Goal: Transaction & Acquisition: Purchase product/service

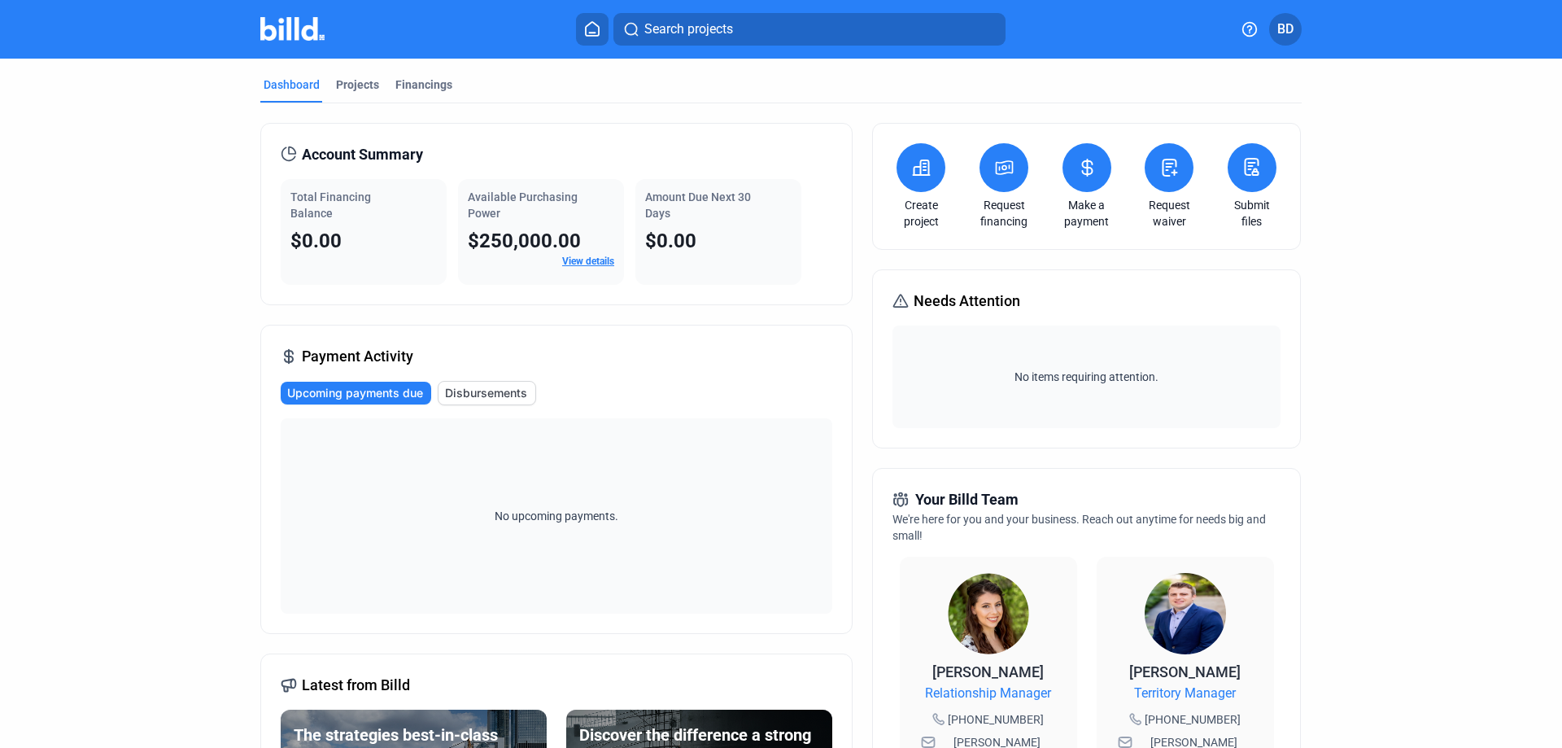
click at [1284, 22] on span "BD" at bounding box center [1285, 30] width 16 height 20
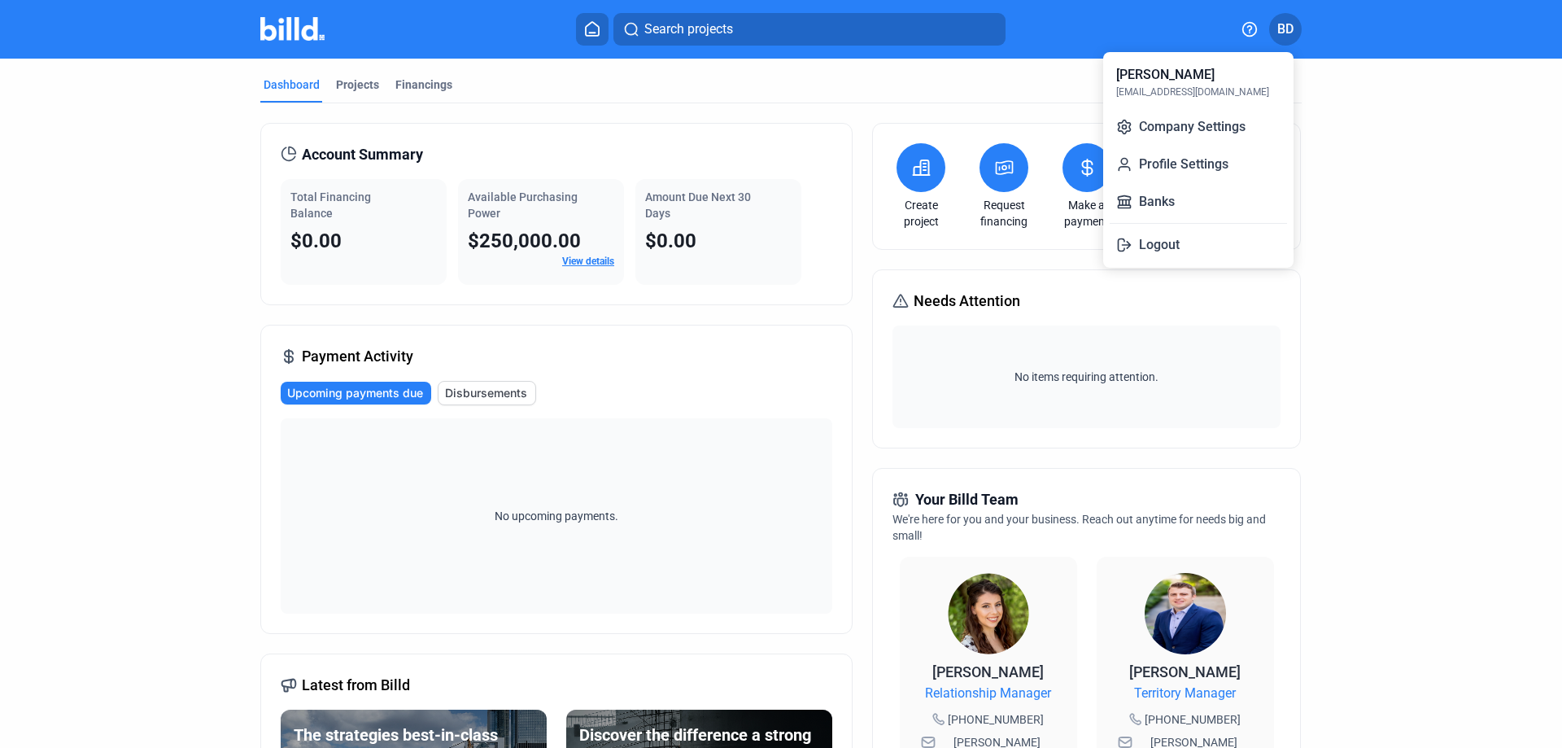
click at [1016, 121] on div at bounding box center [781, 374] width 1562 height 748
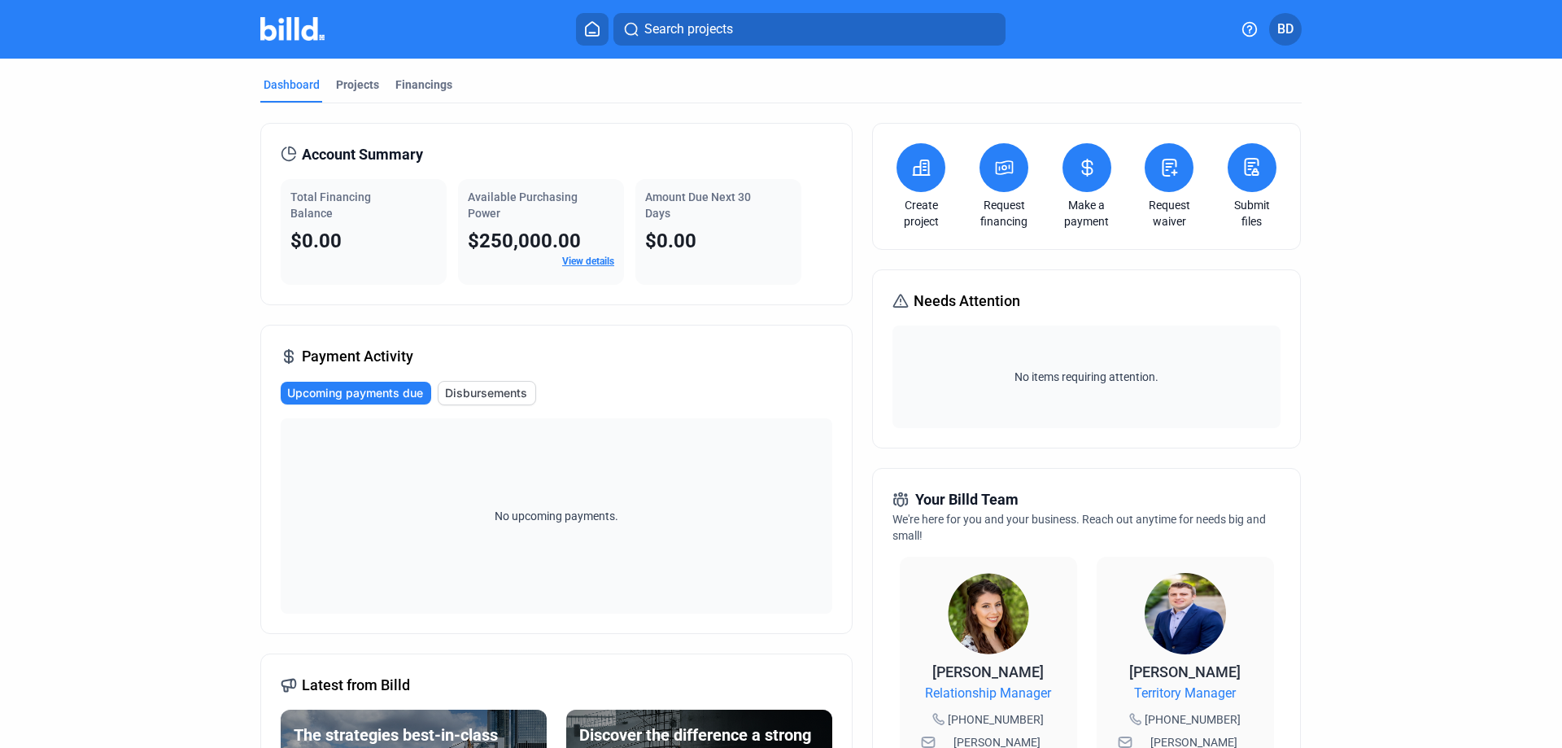
click at [911, 165] on icon at bounding box center [921, 168] width 20 height 20
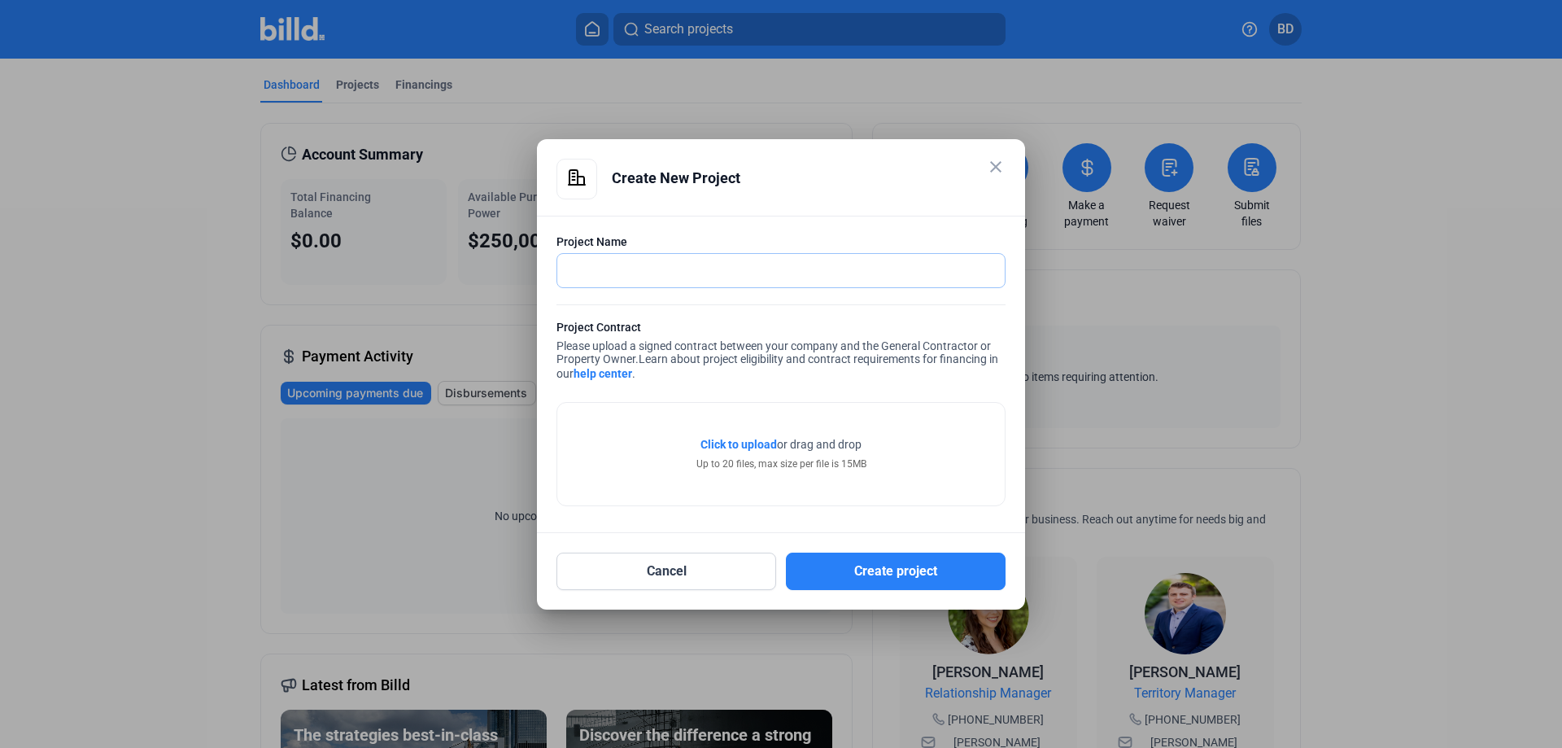
click at [620, 268] on input "text" at bounding box center [772, 270] width 430 height 33
click at [725, 264] on input "text" at bounding box center [772, 270] width 430 height 33
type input "[PERSON_NAME] [GEOGRAPHIC_DATA]"
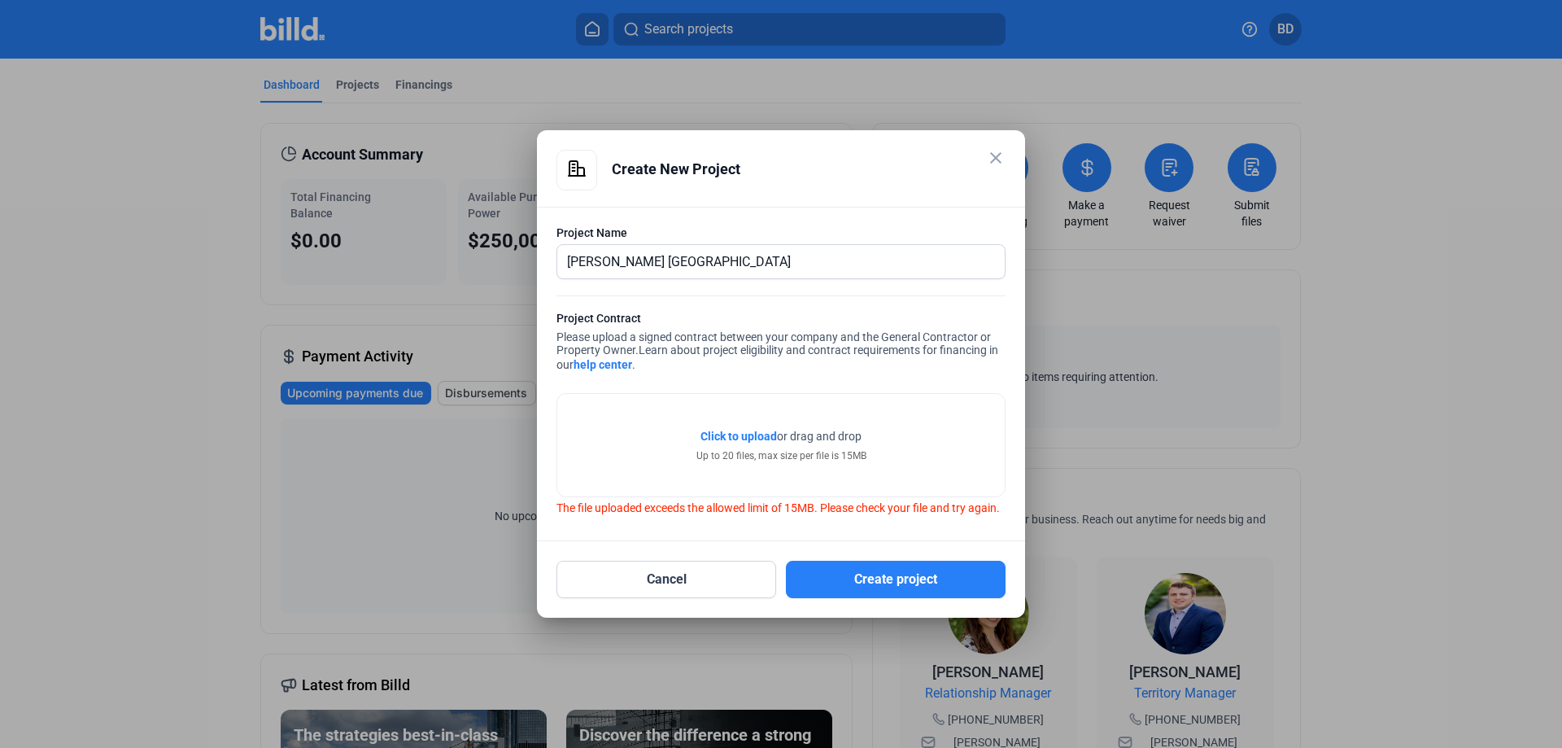
click at [602, 358] on link "help center" at bounding box center [603, 364] width 59 height 13
click at [916, 590] on button "Create project" at bounding box center [896, 579] width 220 height 37
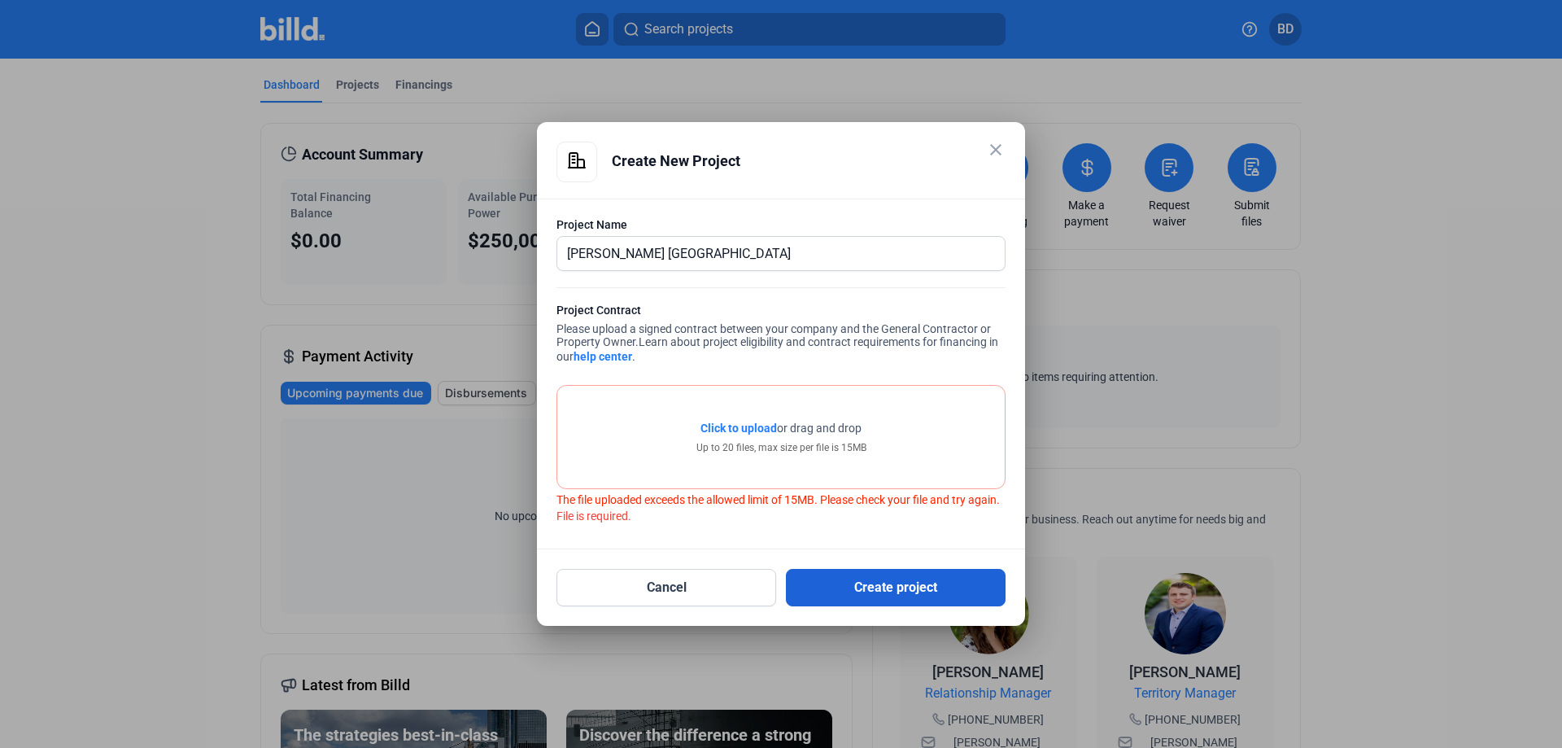
click at [916, 587] on button "Create project" at bounding box center [896, 587] width 220 height 37
click at [806, 440] on div "Up to 20 files, max size per file is 15MB" at bounding box center [782, 447] width 170 height 15
click at [736, 421] on span "Click to upload" at bounding box center [739, 427] width 76 height 13
click at [857, 587] on button "Create project" at bounding box center [896, 587] width 220 height 37
click at [737, 598] on button "Cancel" at bounding box center [667, 587] width 220 height 37
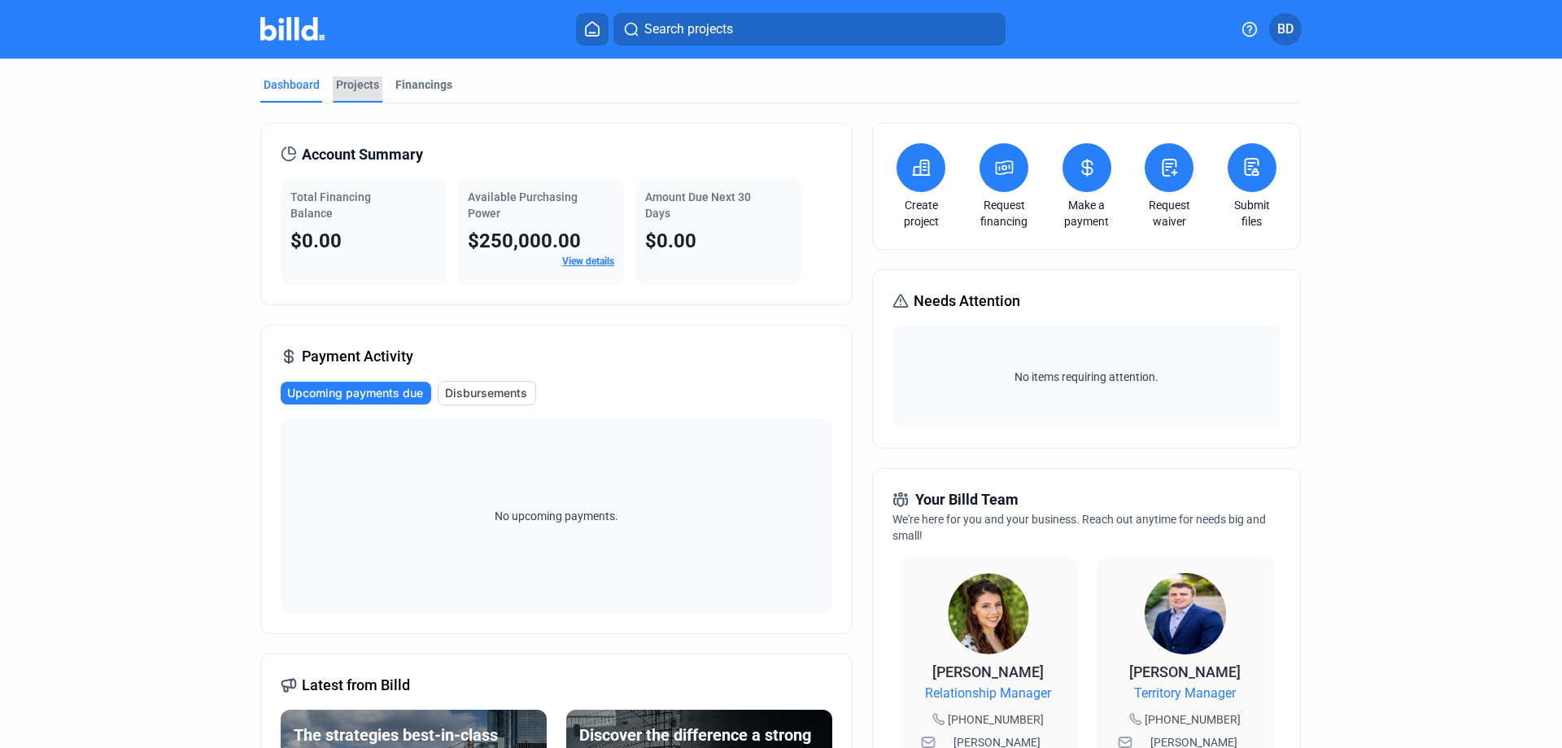
click at [360, 84] on div "Projects" at bounding box center [357, 84] width 43 height 16
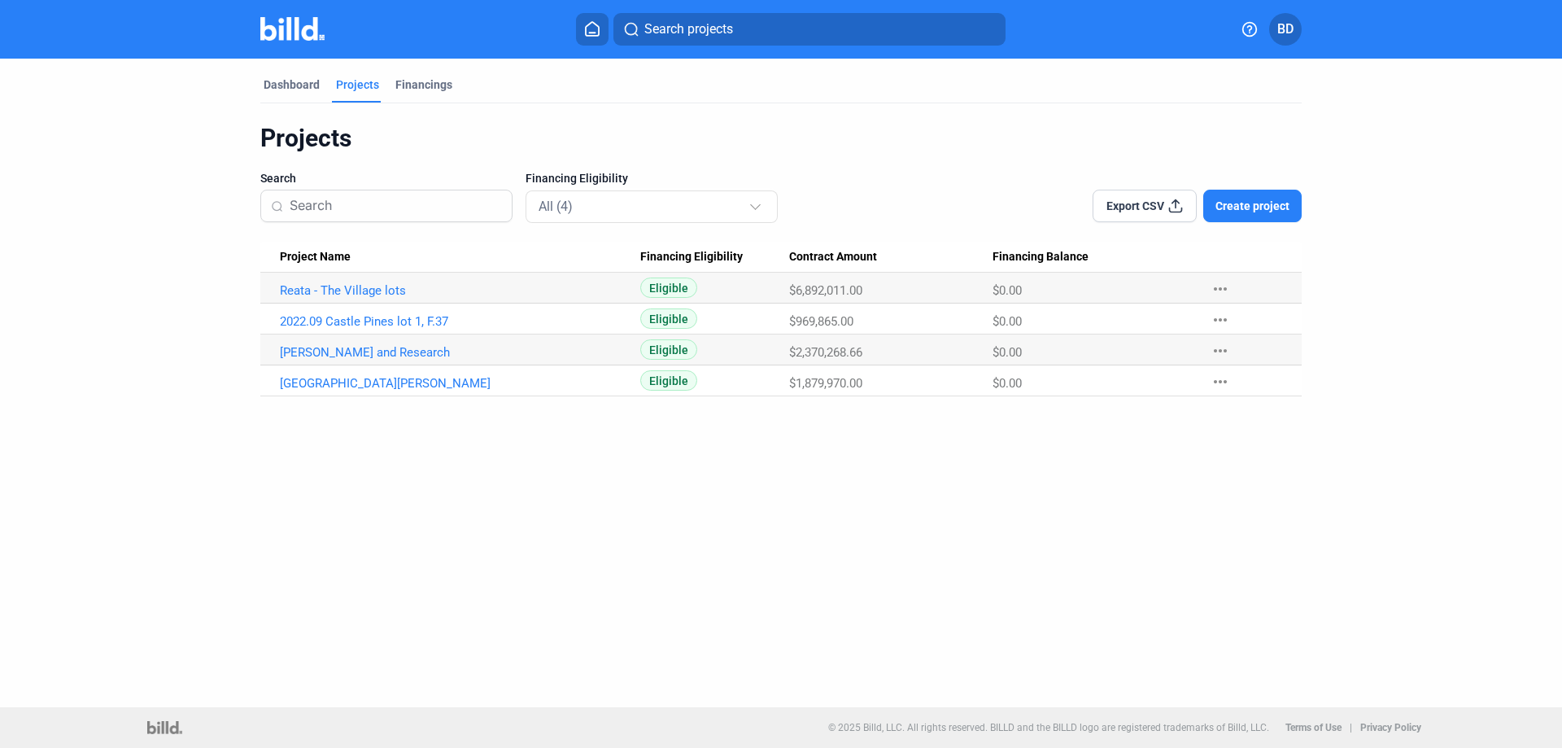
click at [1269, 207] on span "Create project" at bounding box center [1253, 206] width 74 height 16
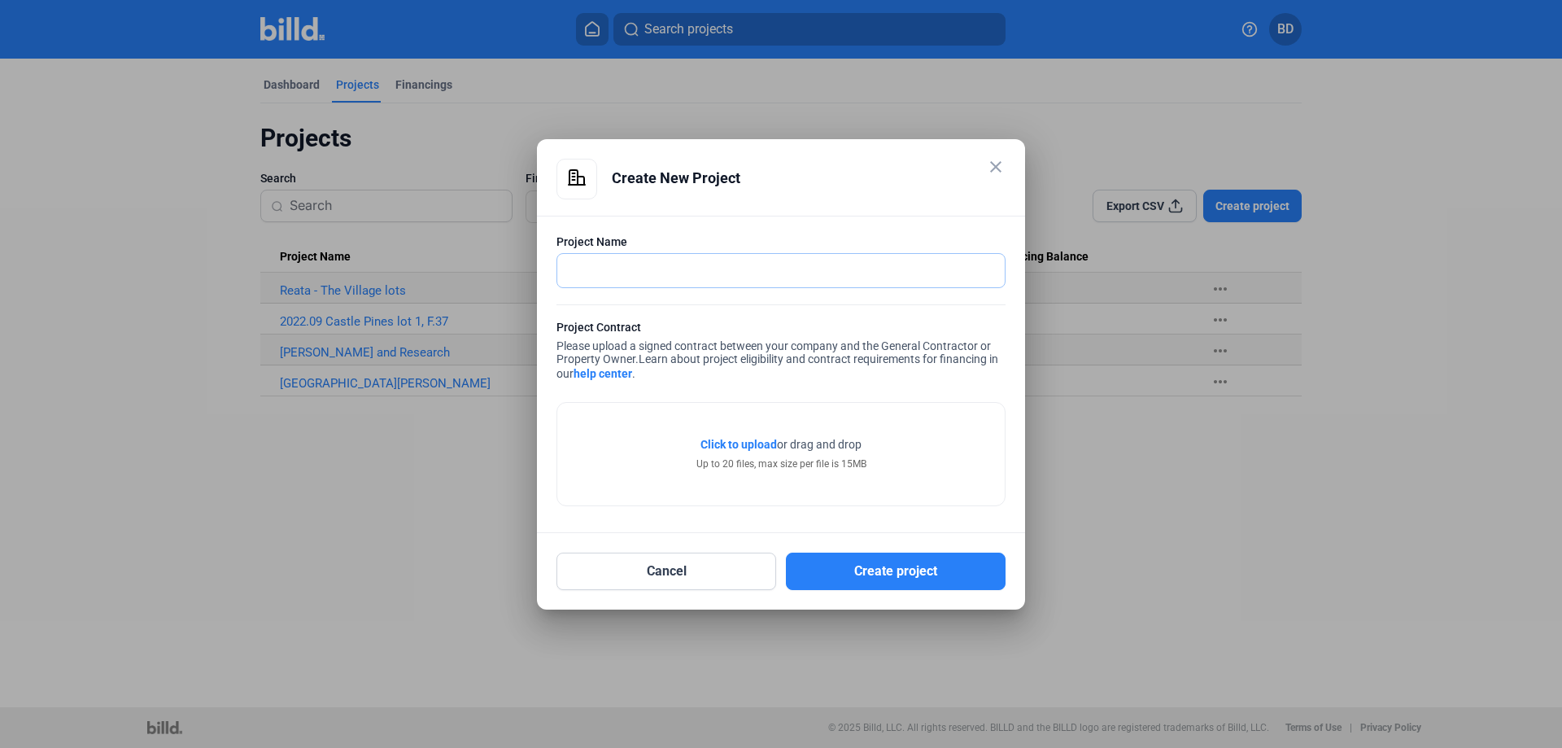
click at [718, 284] on input "text" at bounding box center [781, 270] width 448 height 33
type input "[PERSON_NAME] [GEOGRAPHIC_DATA]"
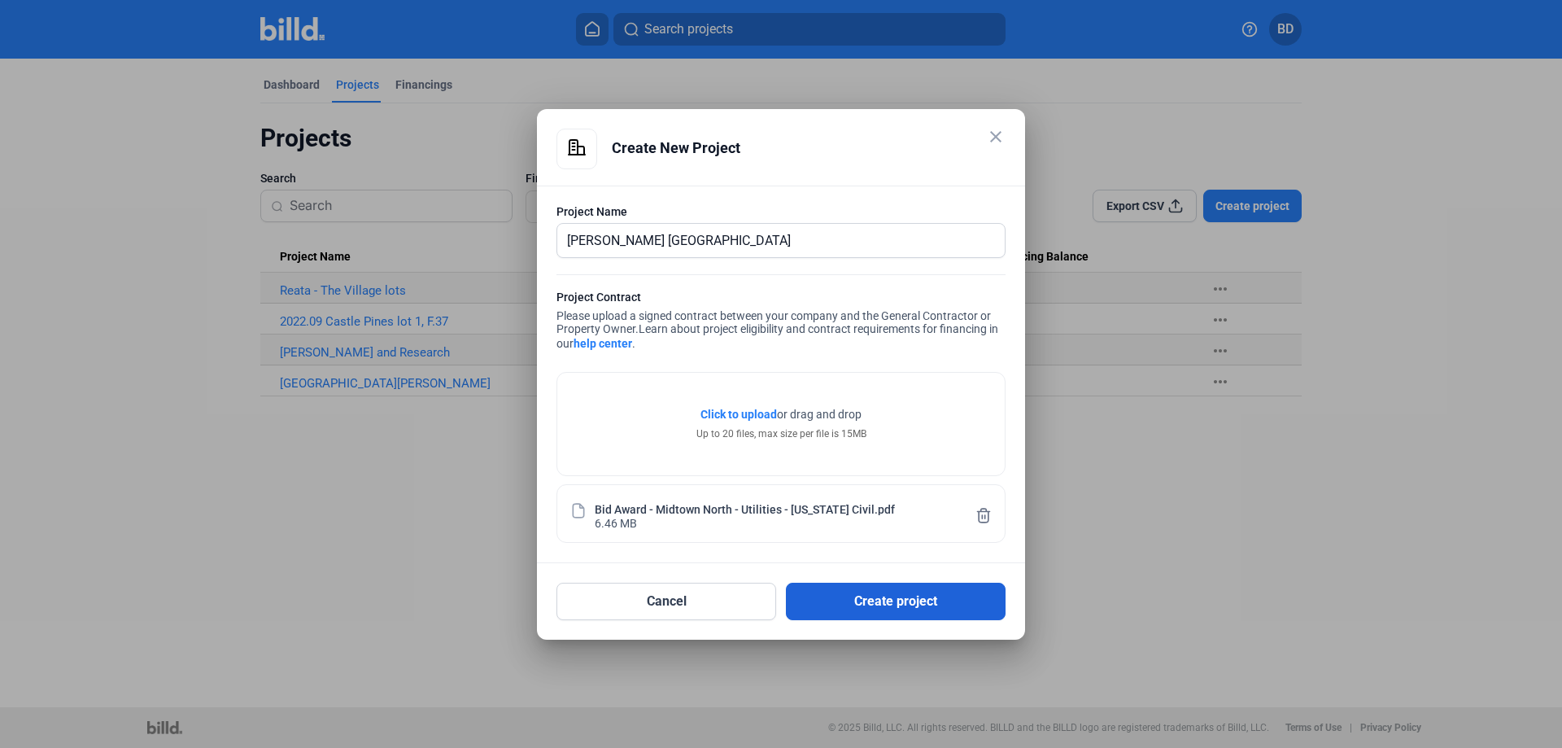
click at [889, 599] on button "Create project" at bounding box center [896, 601] width 220 height 37
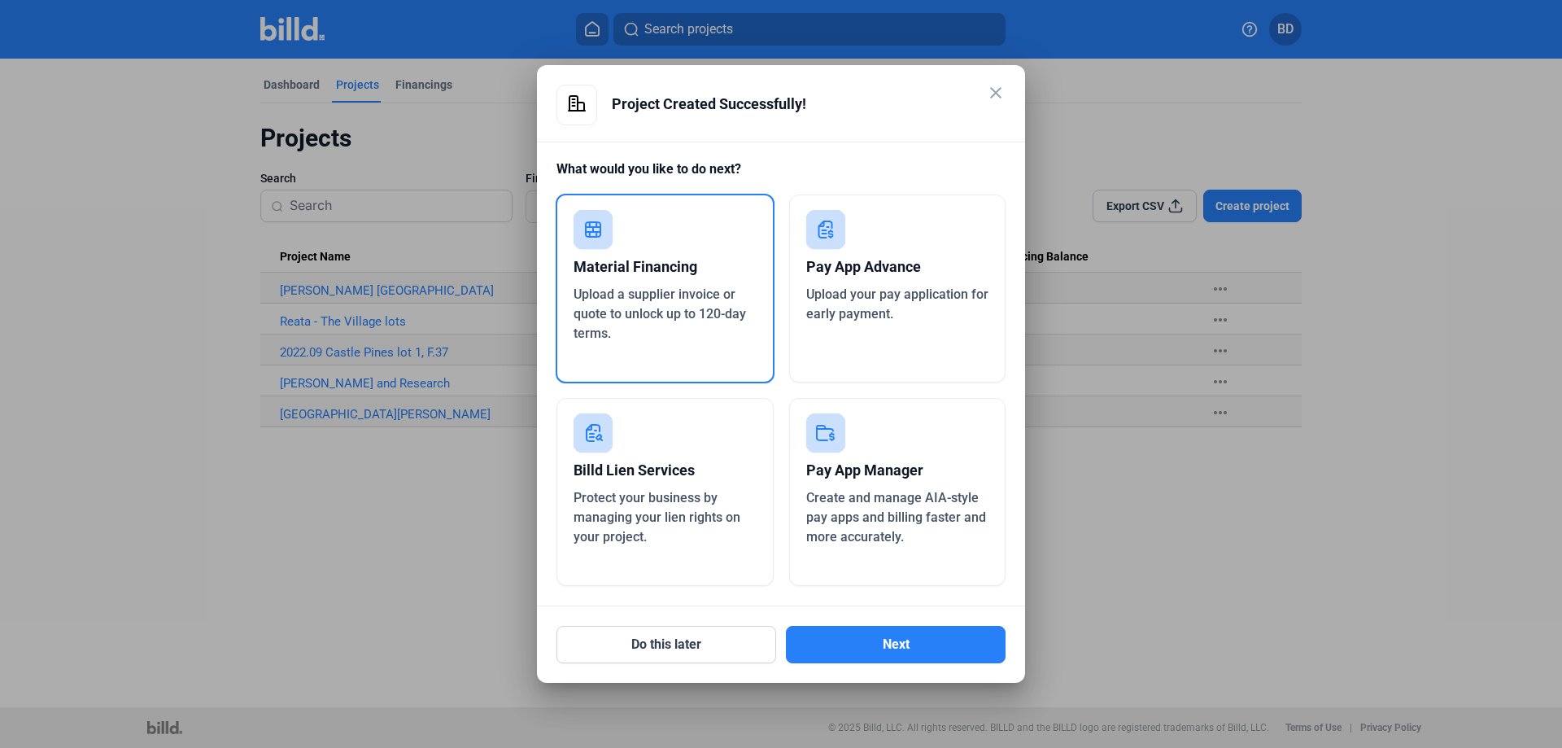
click at [906, 284] on div "Pay App Advance Upload your pay application for early payment." at bounding box center [897, 288] width 217 height 188
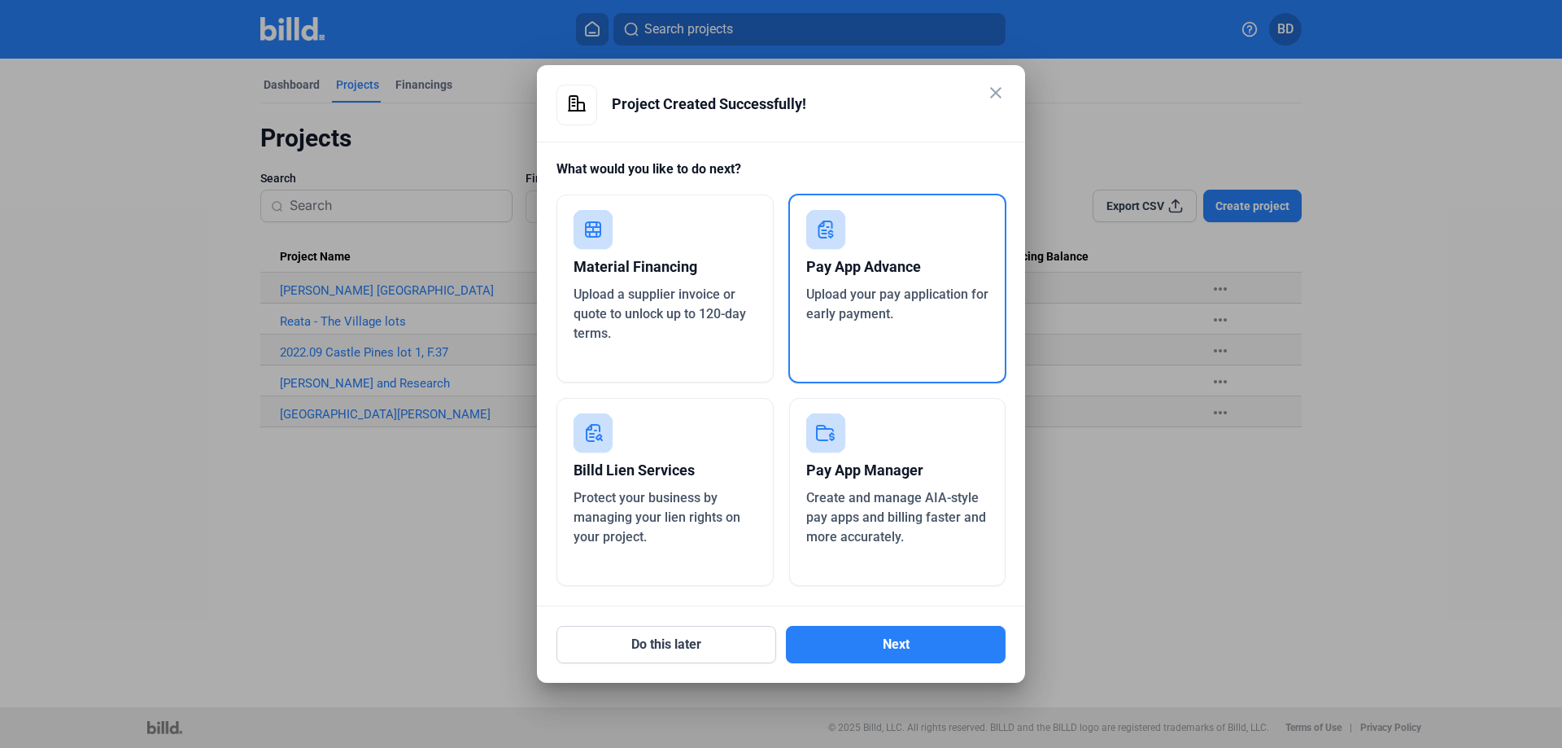
click at [855, 237] on div "Pay App Advance Upload your pay application for early payment." at bounding box center [897, 289] width 219 height 190
click at [868, 641] on button "Next" at bounding box center [896, 644] width 220 height 37
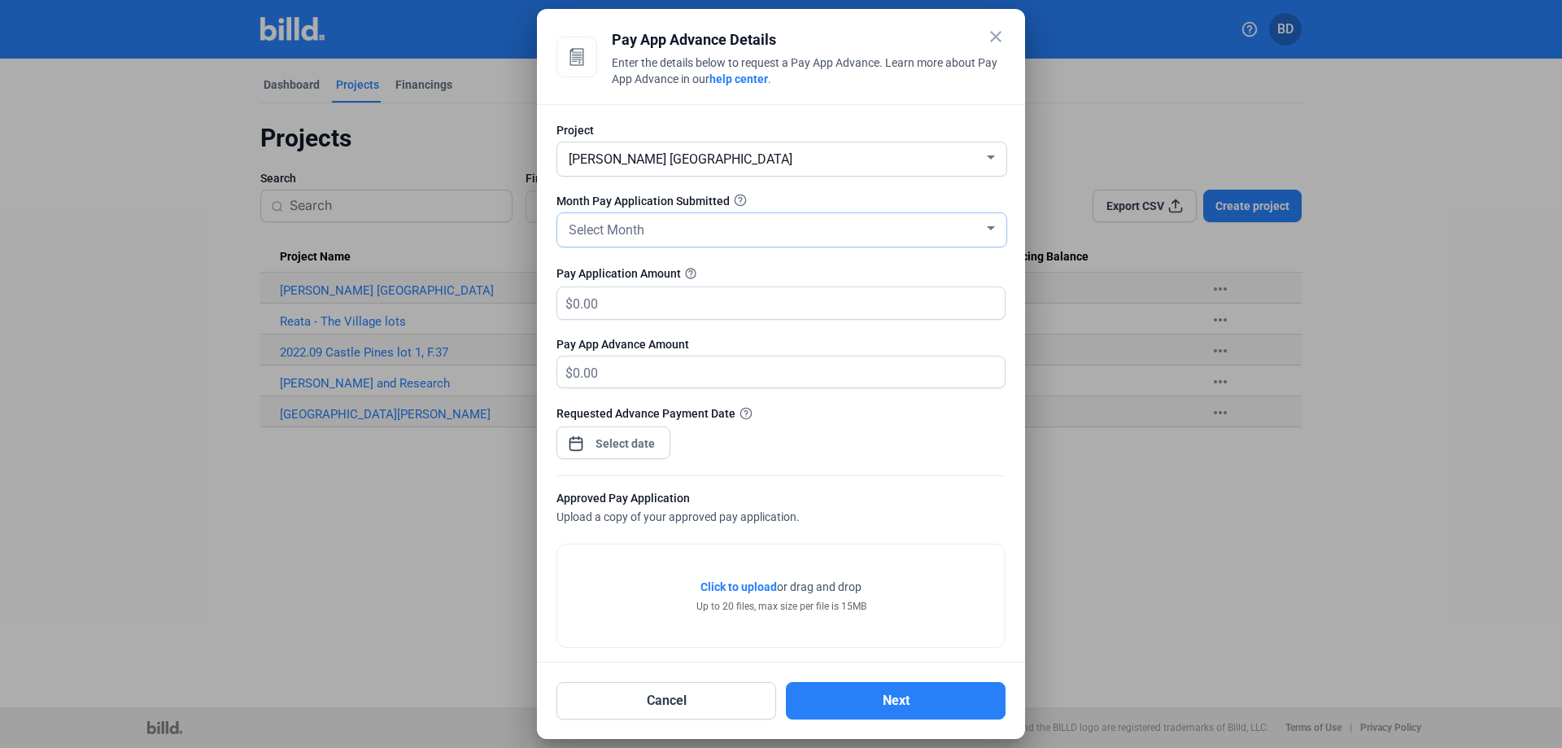
click at [641, 224] on span "Select Month" at bounding box center [607, 229] width 76 height 15
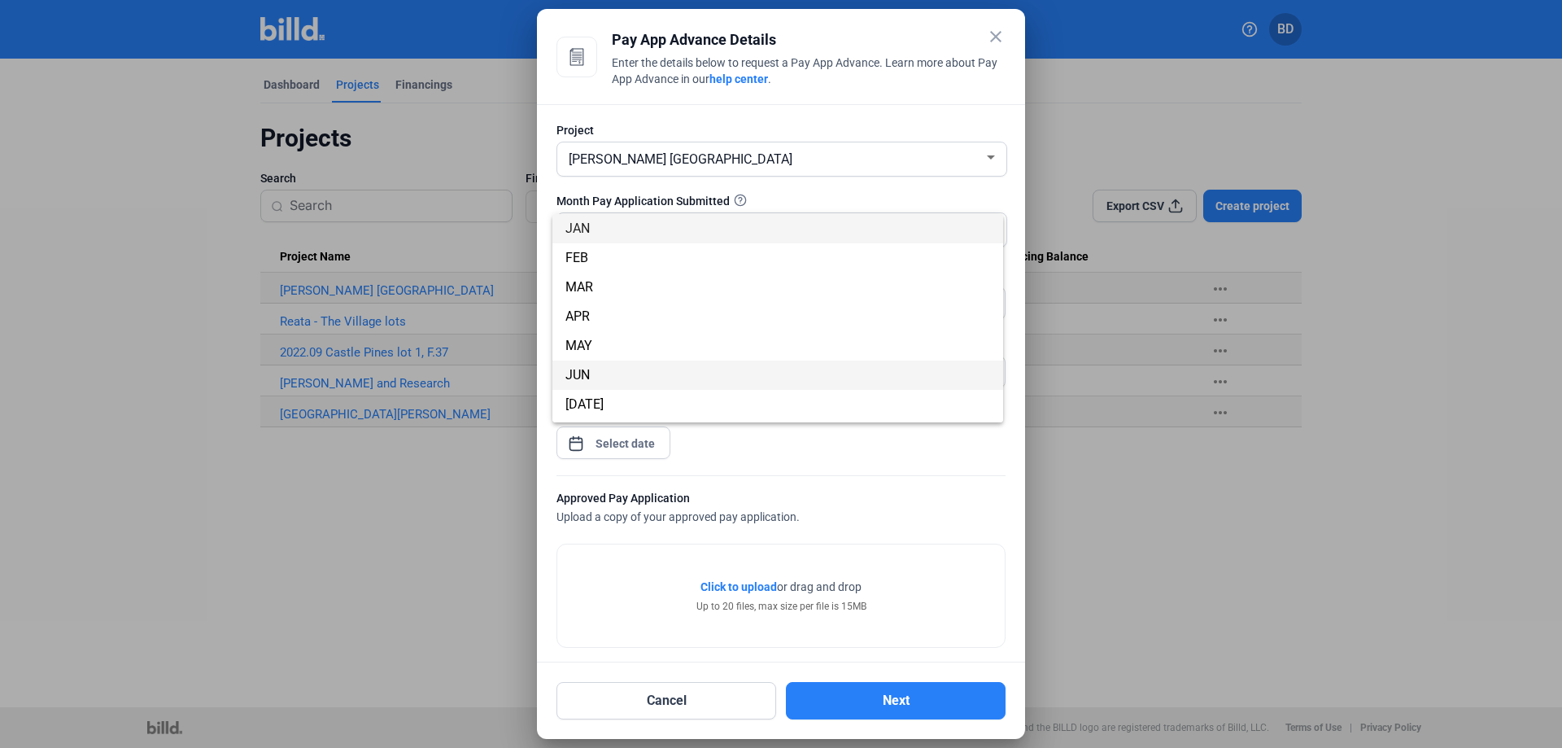
click at [593, 378] on span "JUN" at bounding box center [777, 374] width 425 height 29
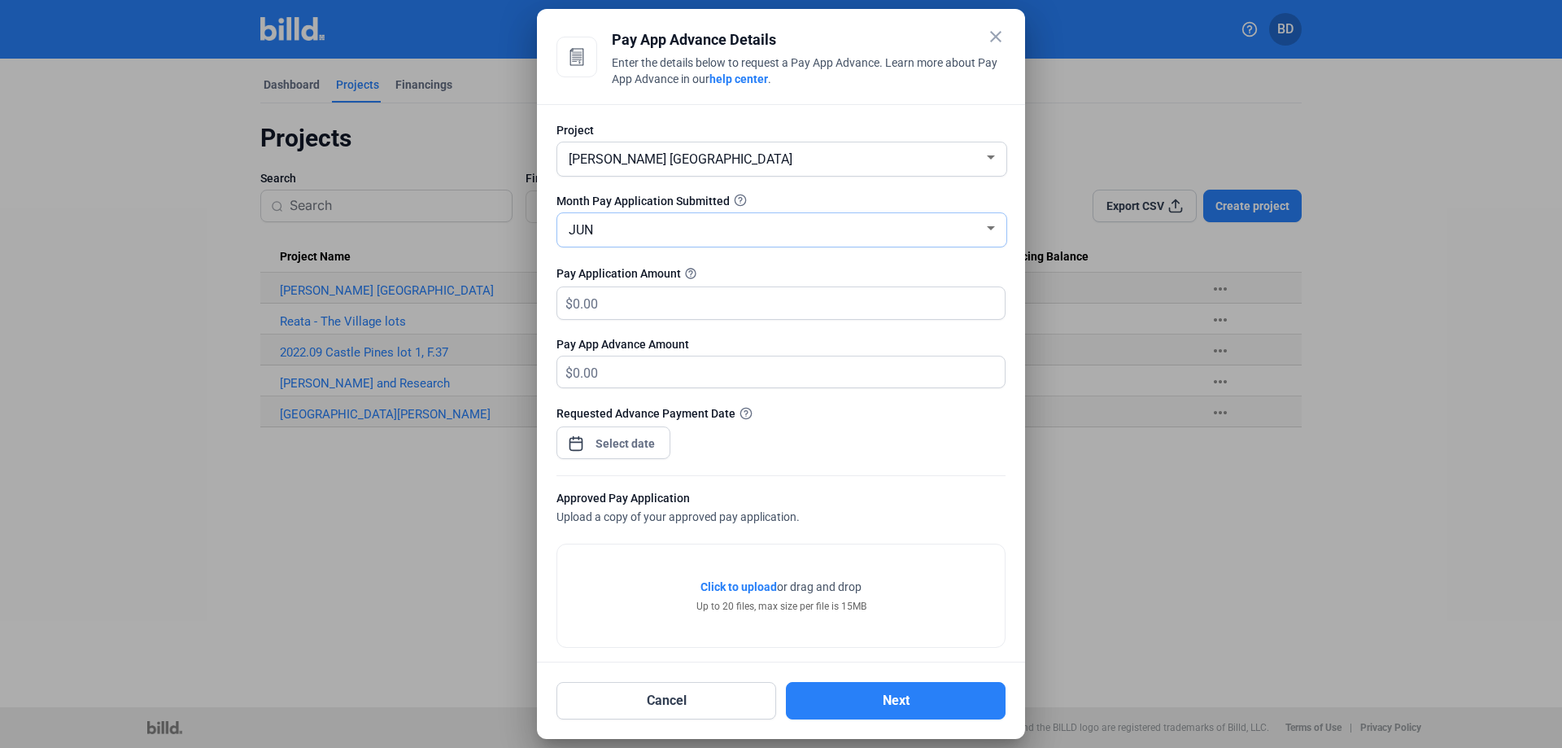
click at [681, 224] on div "JUN" at bounding box center [774, 228] width 418 height 23
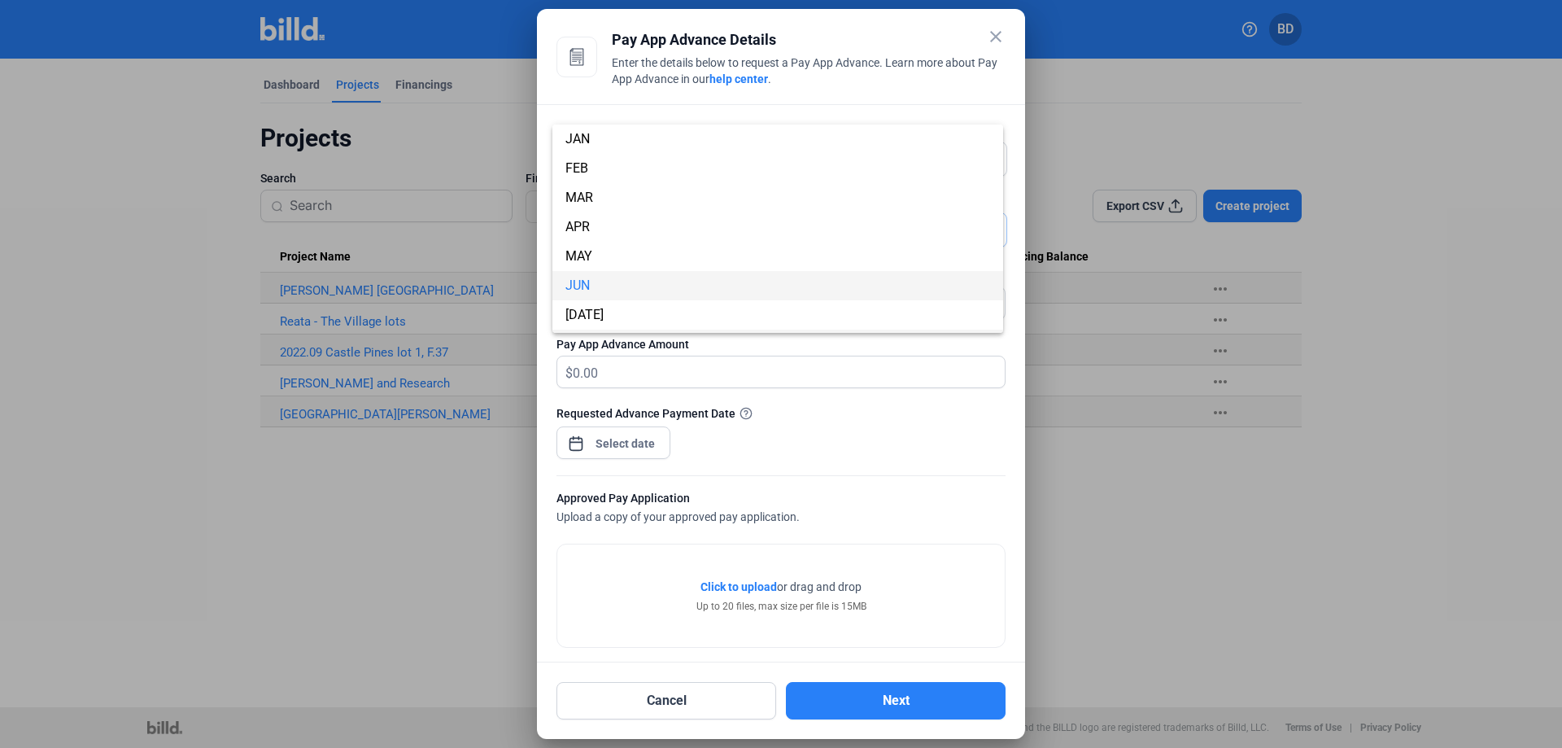
scroll to position [57, 0]
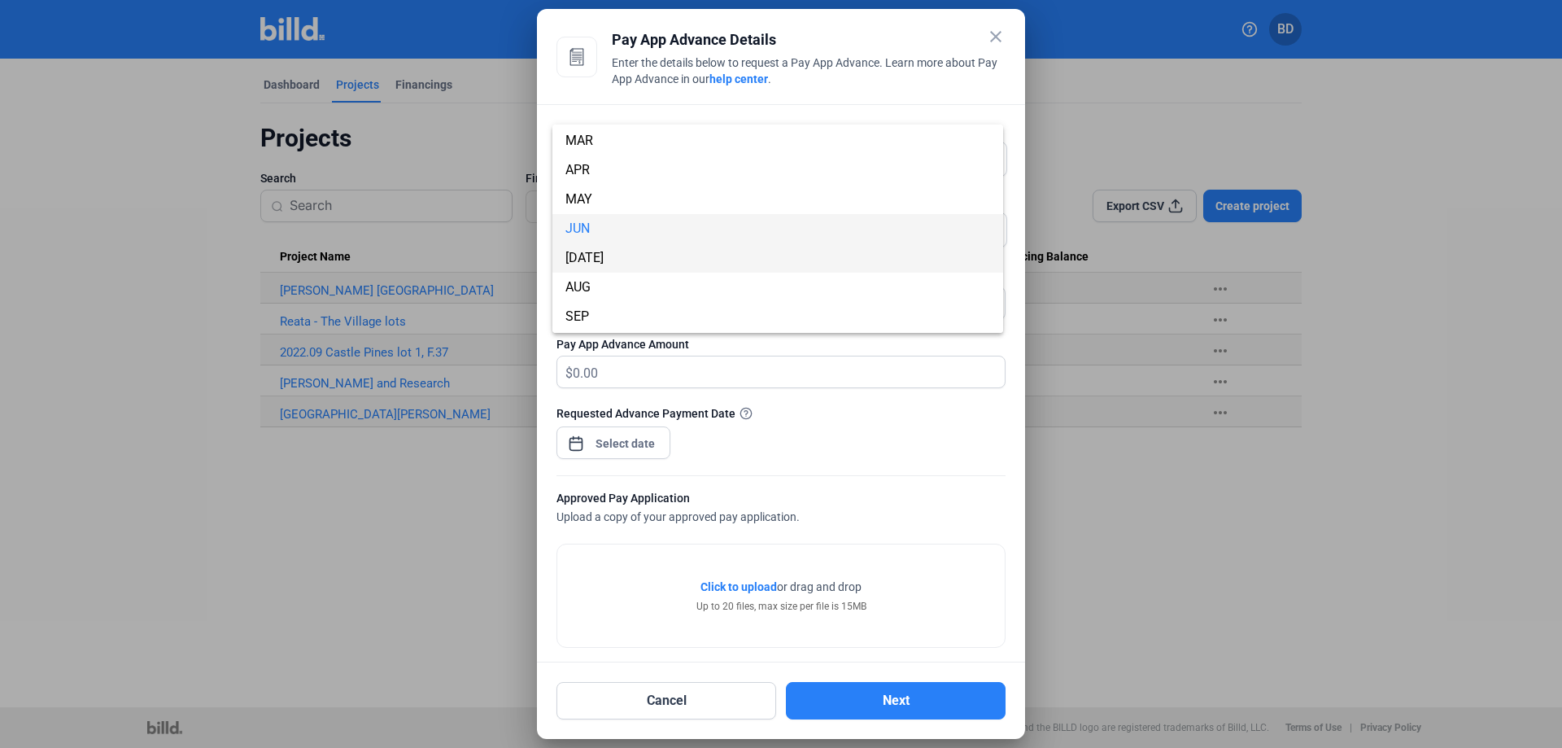
click at [600, 263] on span "[DATE]" at bounding box center [777, 257] width 425 height 29
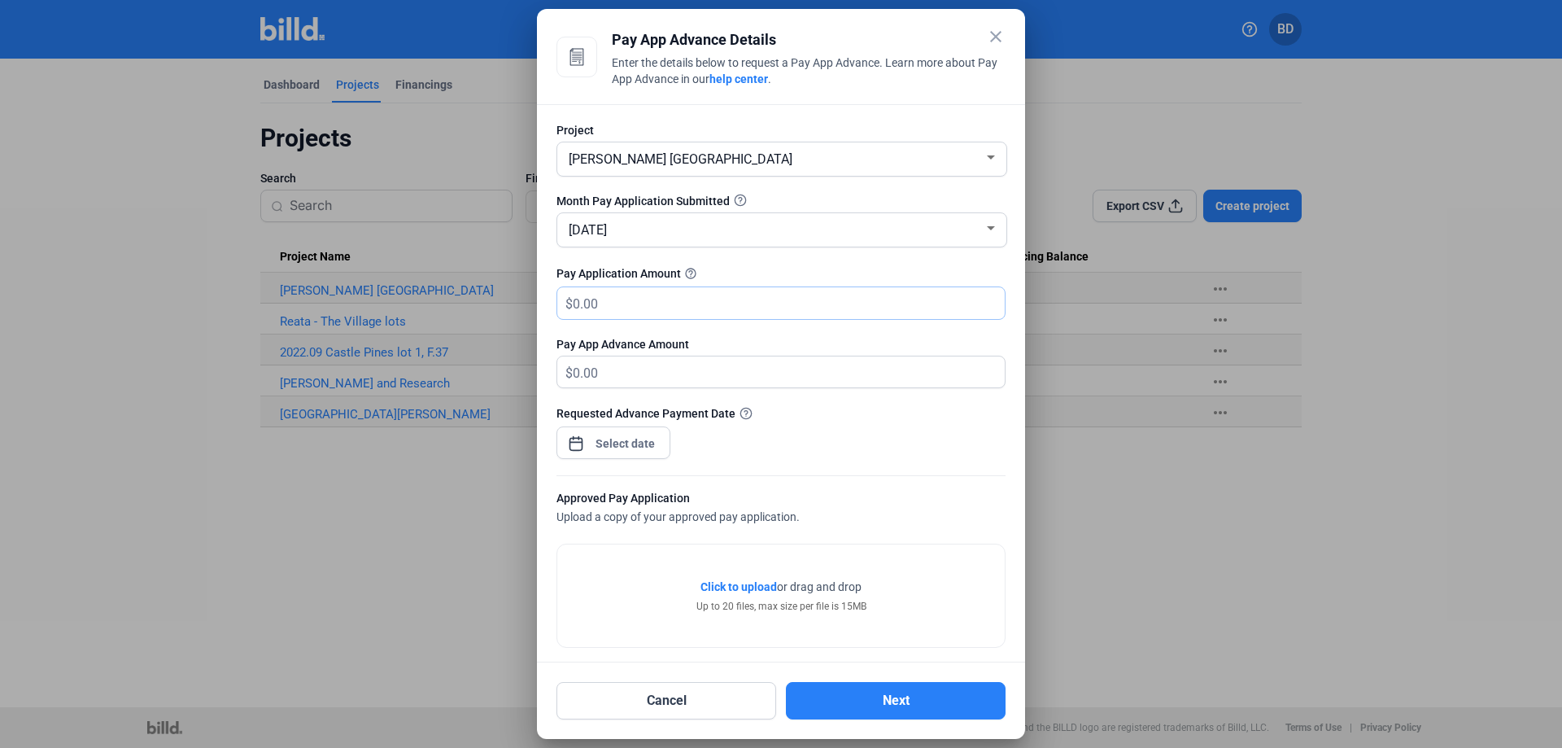
click at [649, 307] on input "text" at bounding box center [779, 303] width 413 height 32
click at [622, 295] on input "text" at bounding box center [779, 303] width 413 height 32
drag, startPoint x: 597, startPoint y: 290, endPoint x: 558, endPoint y: 296, distance: 39.5
click at [533, 301] on div "close Pay App Advance Details Enter the details below to request a Pay App Adva…" at bounding box center [781, 374] width 1562 height 748
drag, startPoint x: 646, startPoint y: 306, endPoint x: 554, endPoint y: 316, distance: 92.5
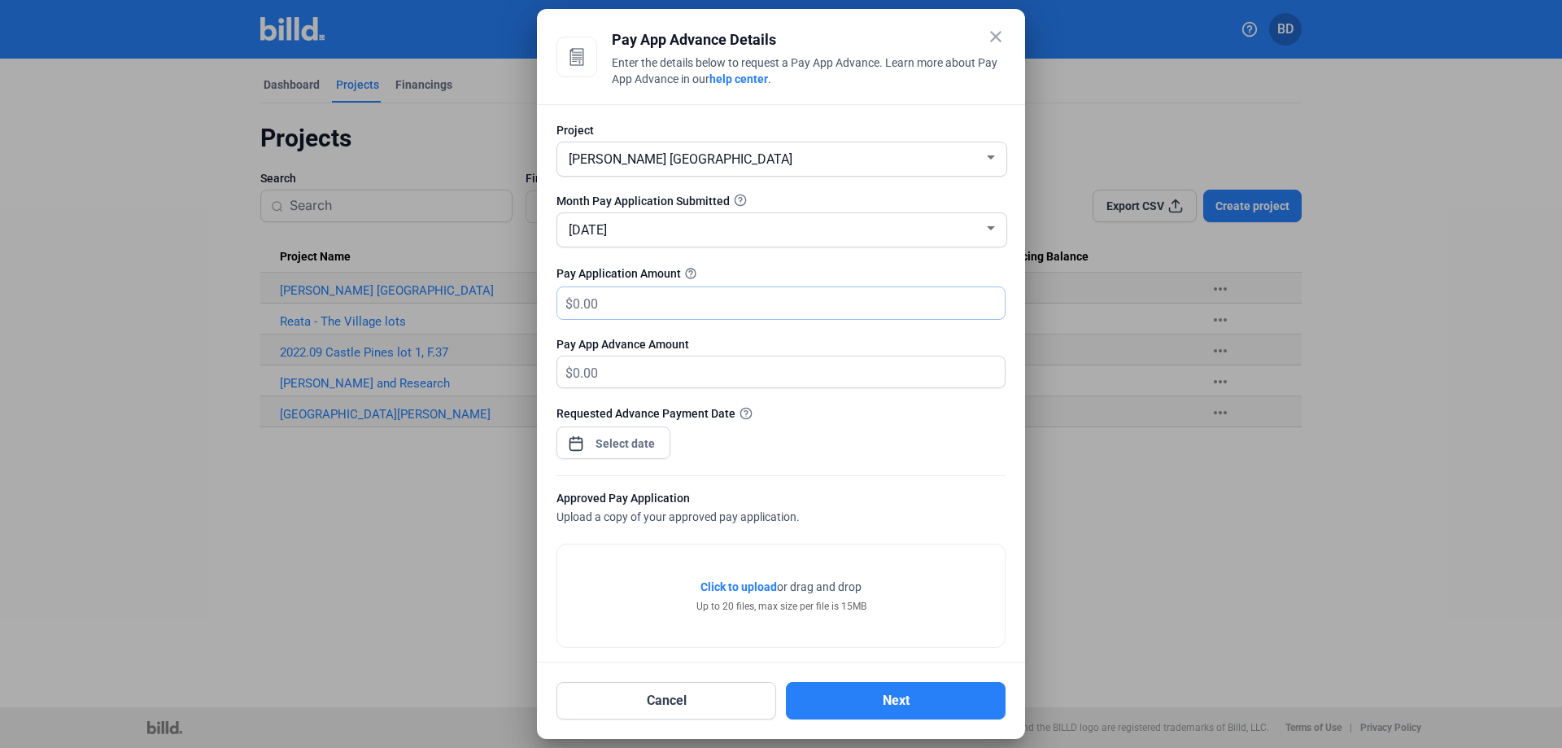
click at [547, 319] on div "Project [PERSON_NAME] Midtown North Month Pay Application Submitted [DATE] Pay …" at bounding box center [781, 383] width 488 height 558
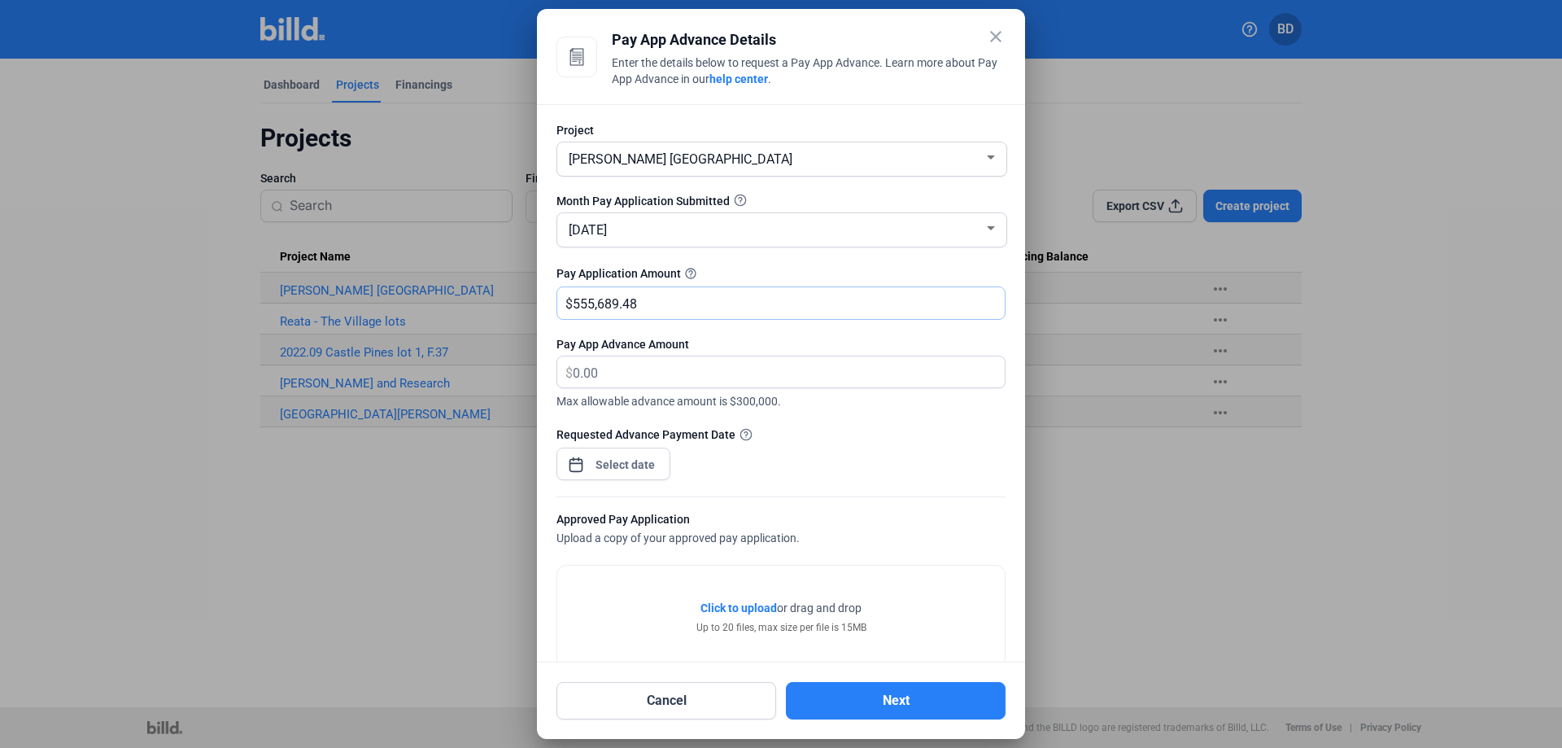
type input "555,689.48"
click at [614, 463] on div "close Pay App Advance Details Enter the details below to request a Pay App Adva…" at bounding box center [781, 374] width 1562 height 748
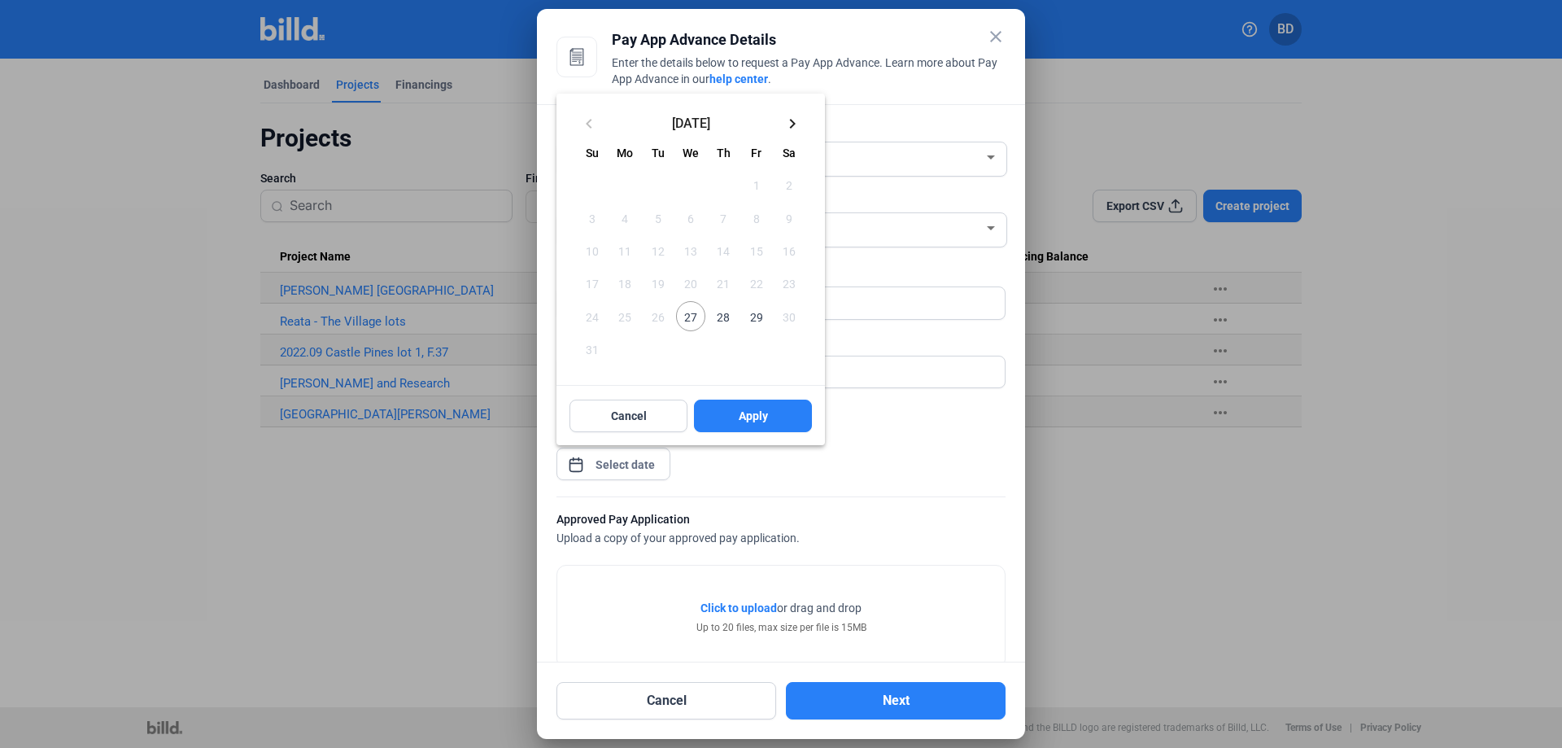
click at [758, 313] on span "29" at bounding box center [755, 315] width 29 height 29
click at [771, 417] on button "Apply" at bounding box center [753, 416] width 118 height 33
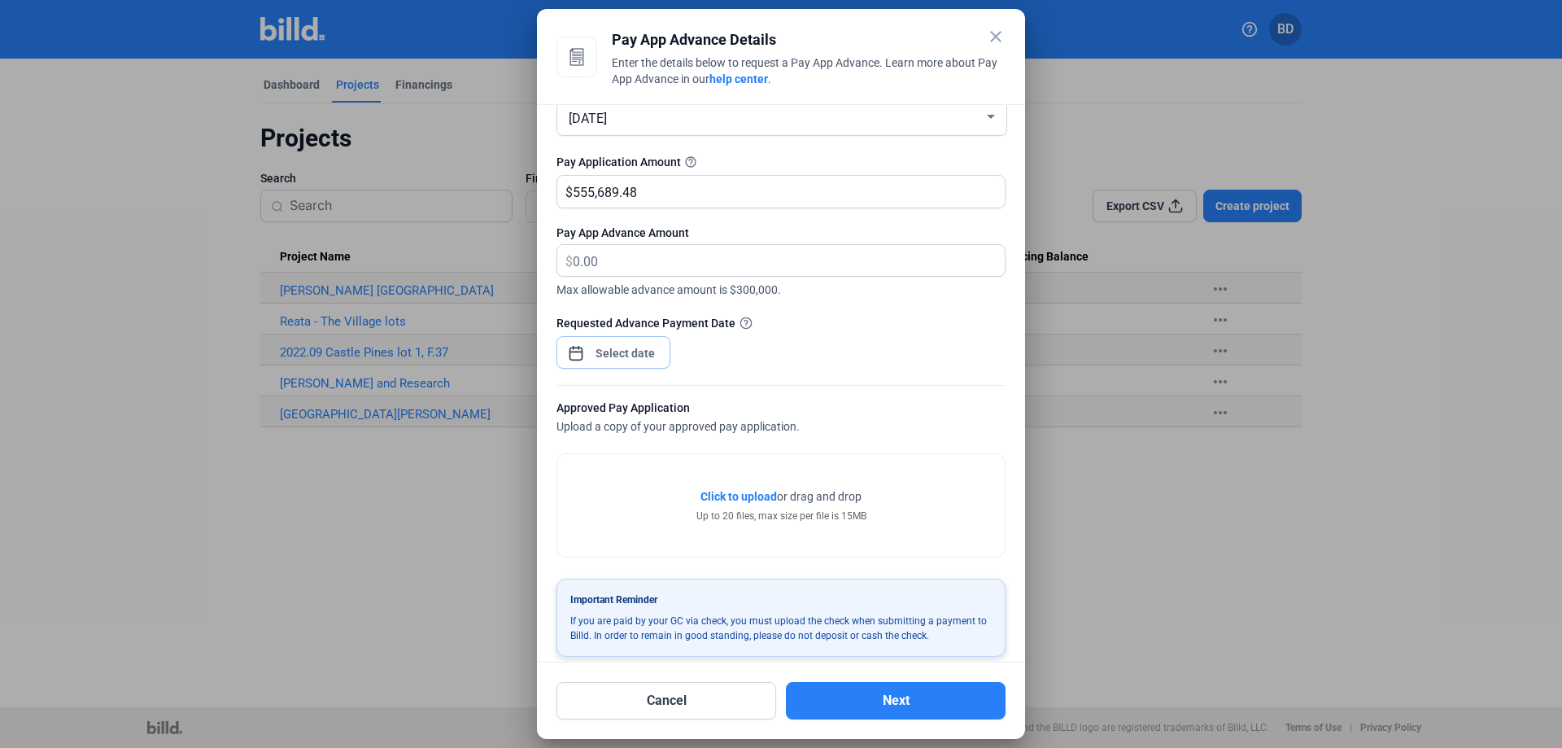
scroll to position [128, 0]
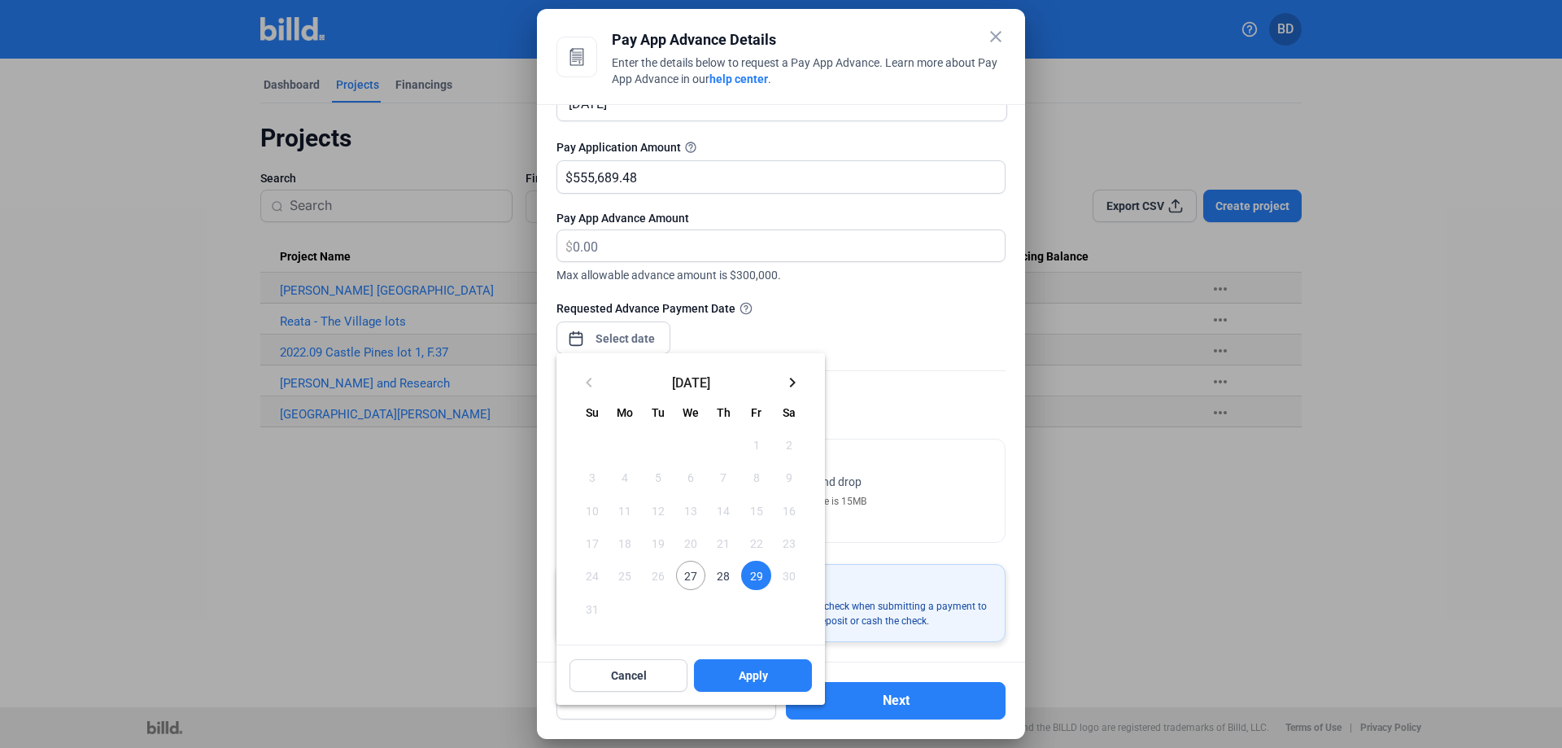
click at [759, 573] on span "29" at bounding box center [755, 575] width 29 height 29
click at [876, 460] on div at bounding box center [781, 374] width 1562 height 748
click at [689, 575] on span "27" at bounding box center [690, 575] width 29 height 29
click at [755, 670] on span "Apply" at bounding box center [753, 675] width 29 height 16
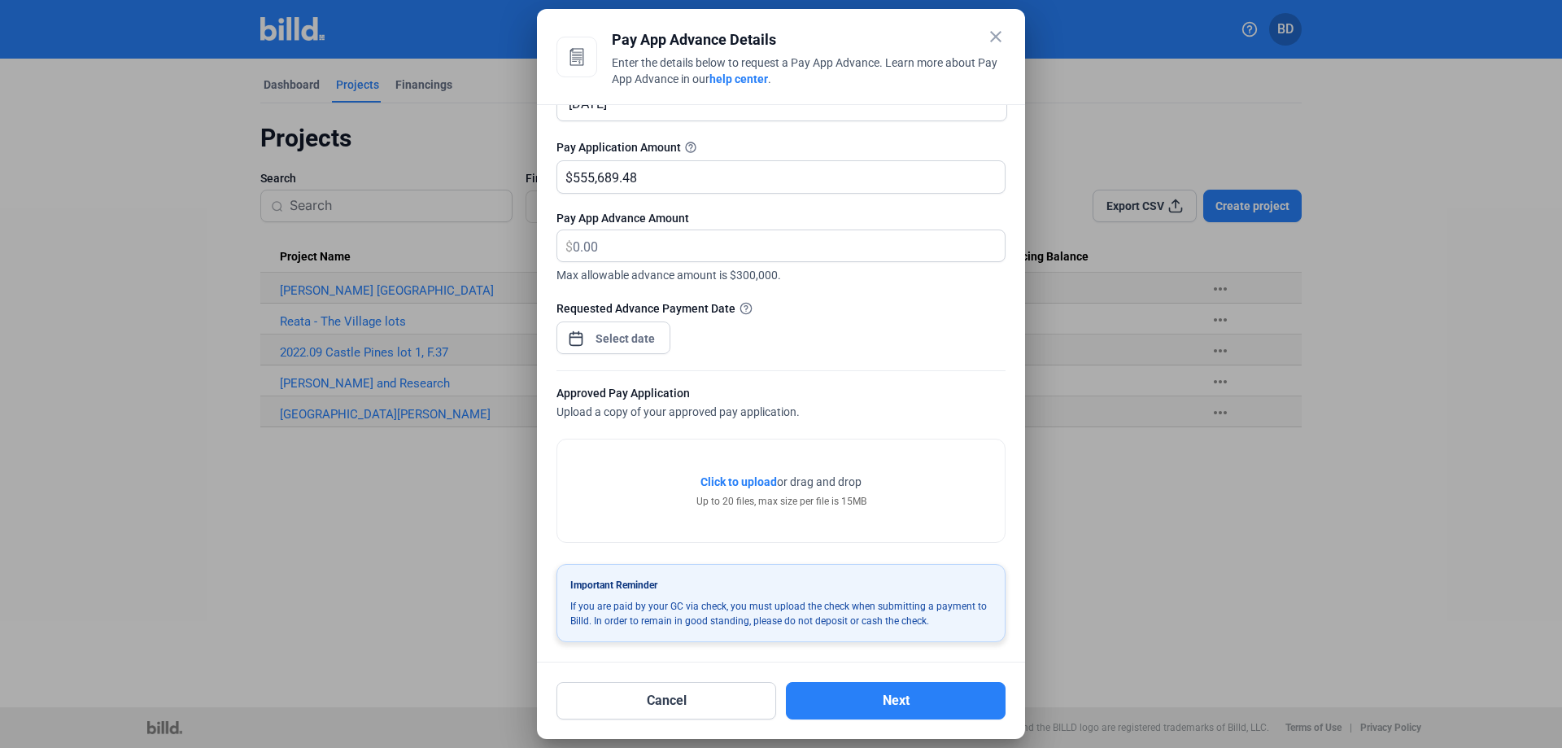
click at [733, 479] on span "Click to upload" at bounding box center [739, 481] width 76 height 13
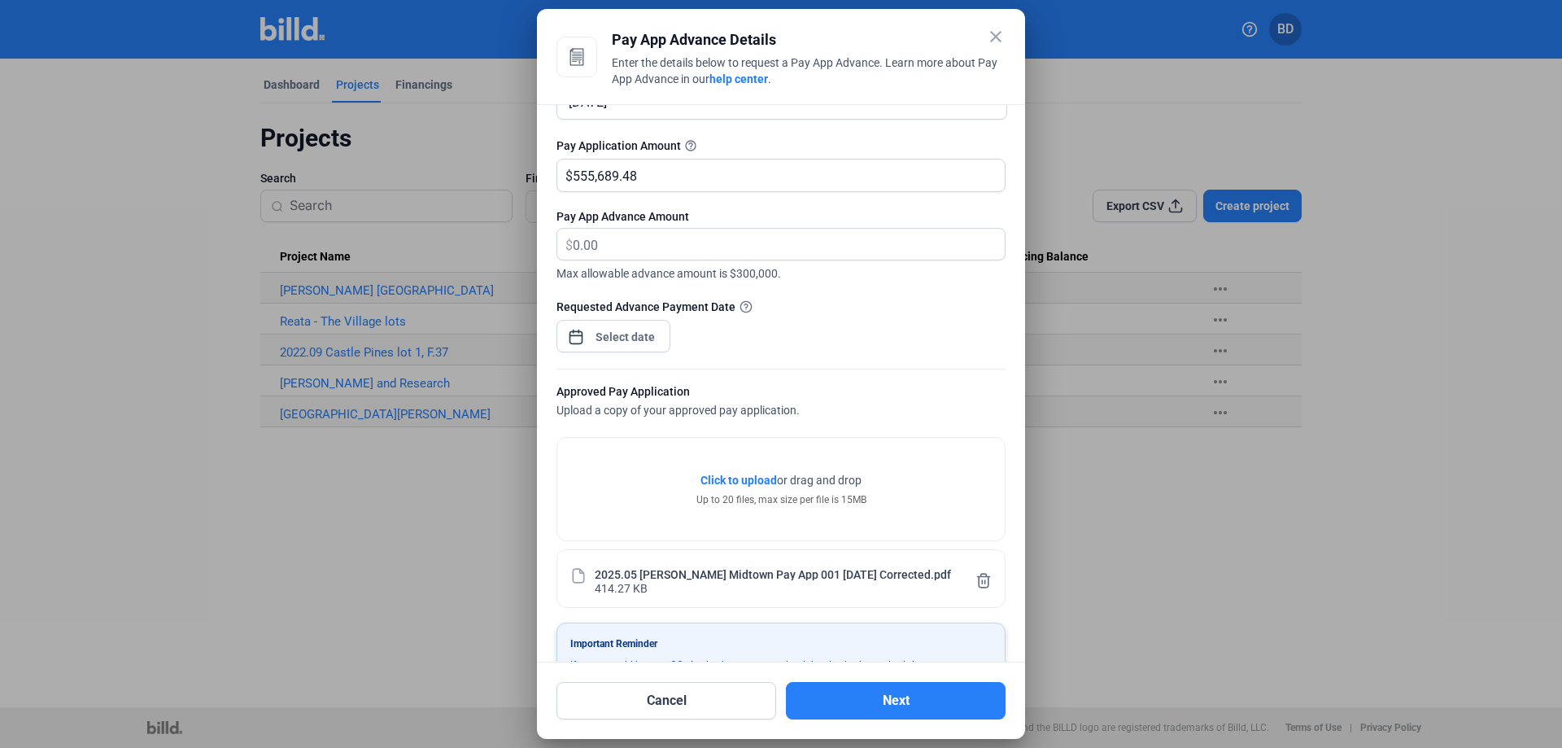
scroll to position [188, 0]
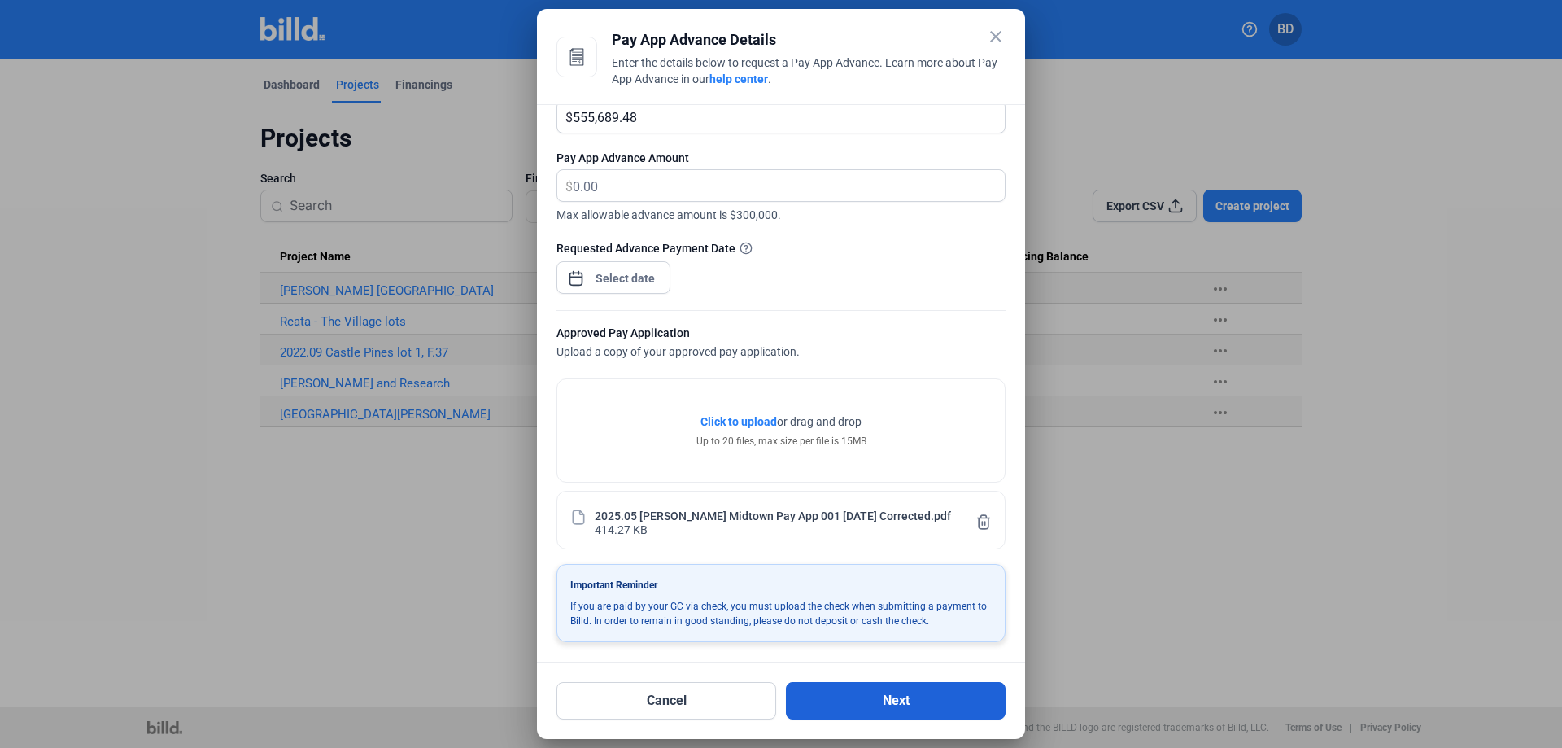
click at [882, 698] on button "Next" at bounding box center [896, 700] width 220 height 37
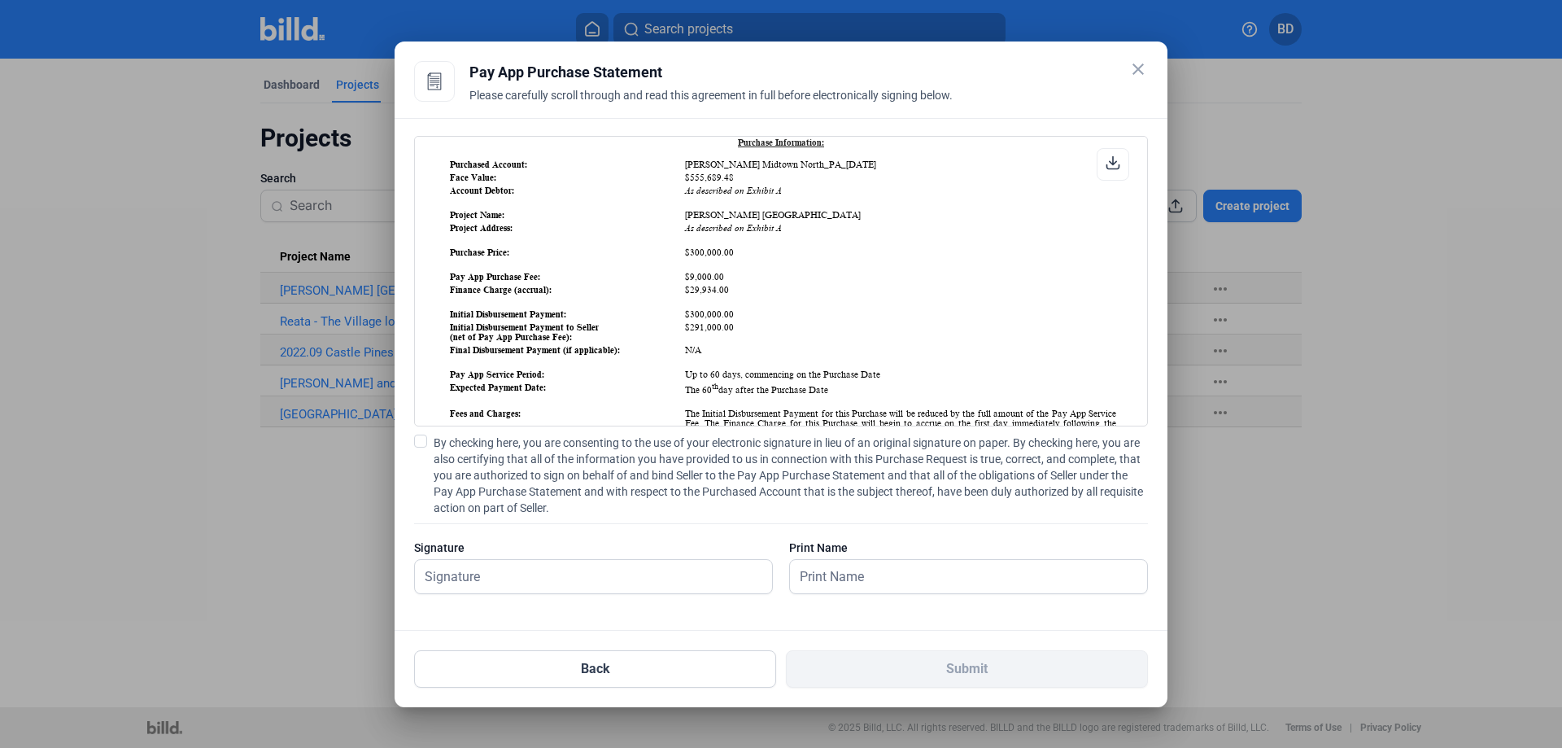
scroll to position [163, 0]
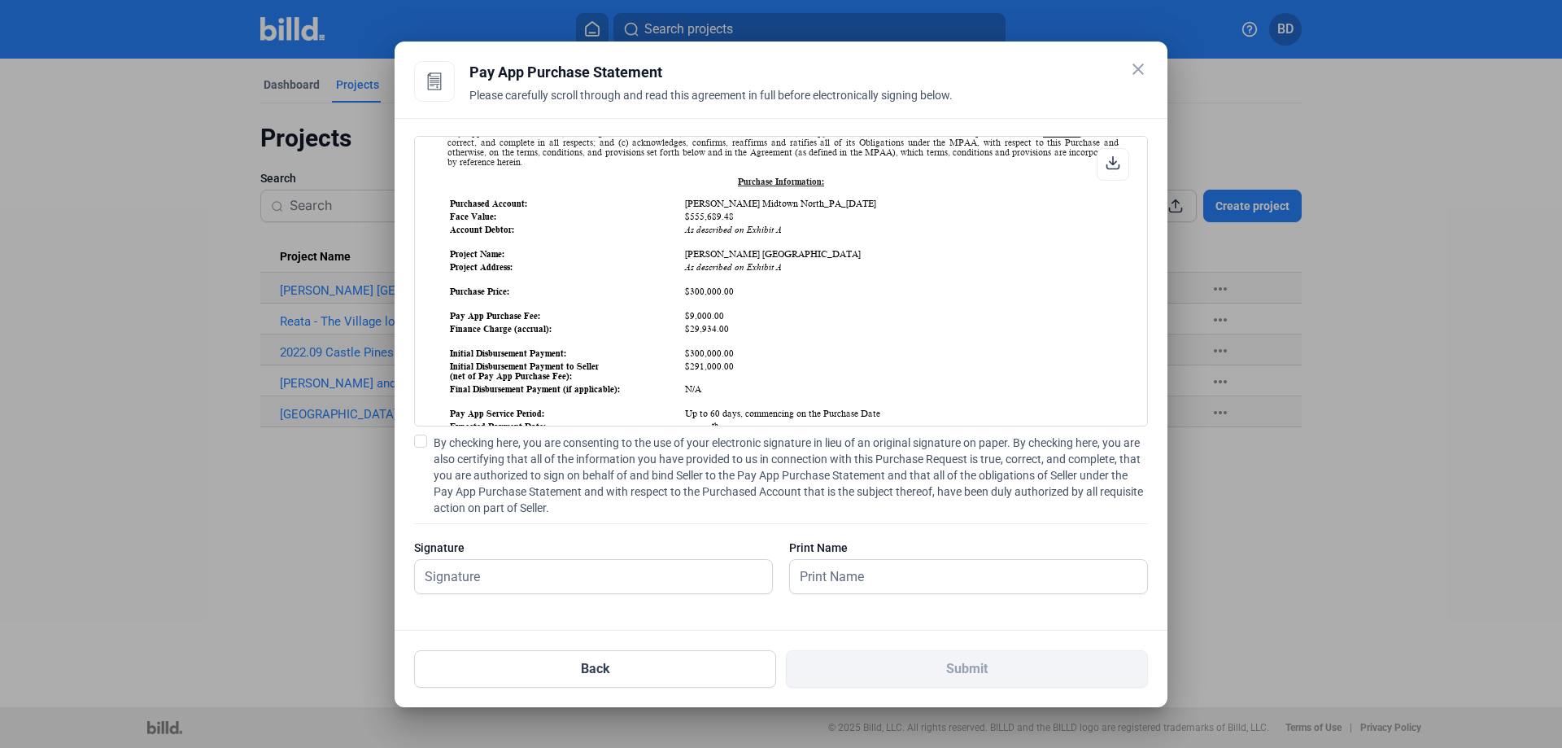
drag, startPoint x: 679, startPoint y: 315, endPoint x: 729, endPoint y: 317, distance: 50.5
click at [728, 317] on tr "Pay App Purchase Fee: $9,000.00" at bounding box center [783, 315] width 668 height 11
click at [748, 337] on table "Purchased Account: [PERSON_NAME] Midtown North_PA_[DATE] Face Value: $555,689.4…" at bounding box center [783, 430] width 671 height 469
drag, startPoint x: 721, startPoint y: 330, endPoint x: 677, endPoint y: 334, distance: 44.1
click at [677, 334] on tr "Finance Charge (accrual): $29,934.00" at bounding box center [783, 328] width 668 height 11
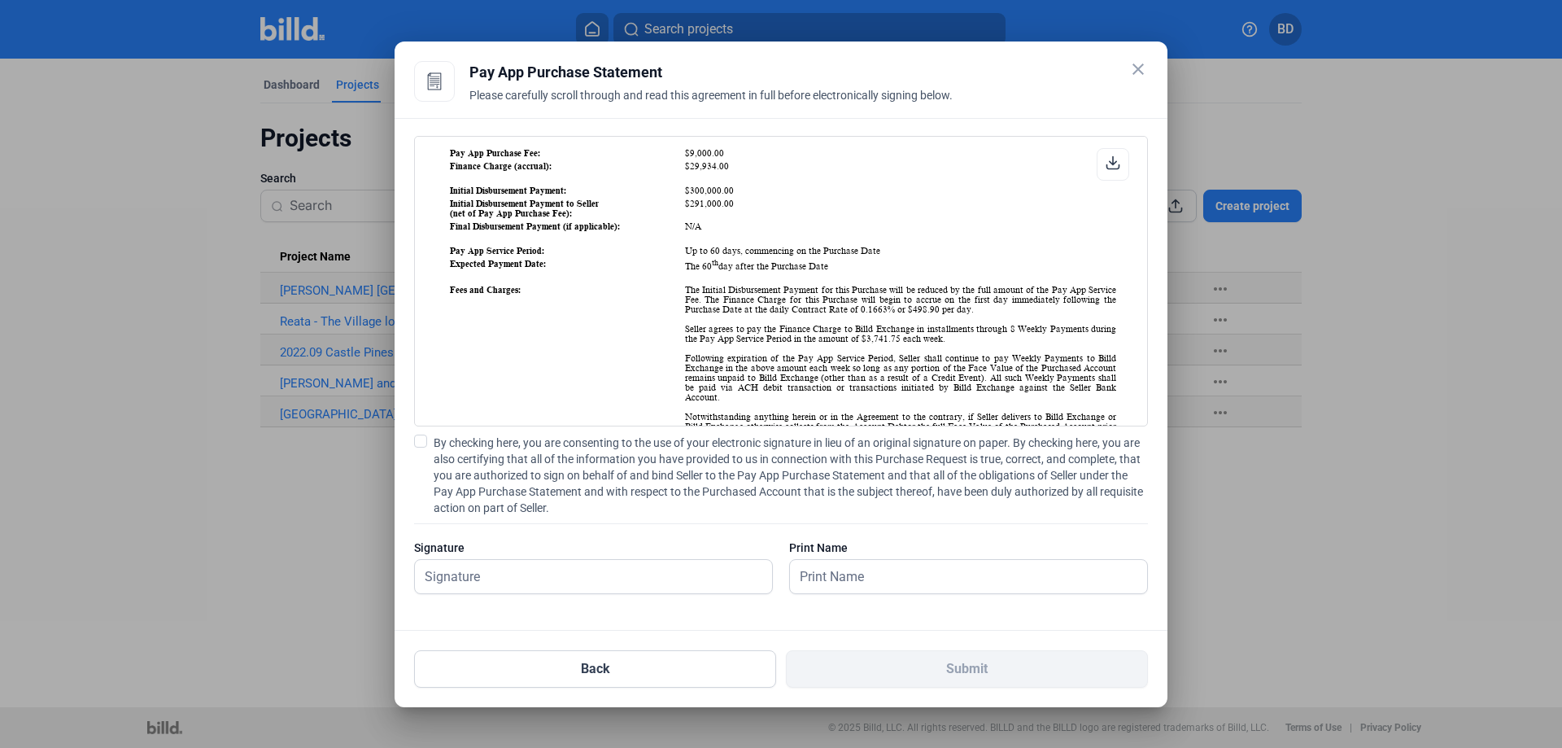
scroll to position [244, 0]
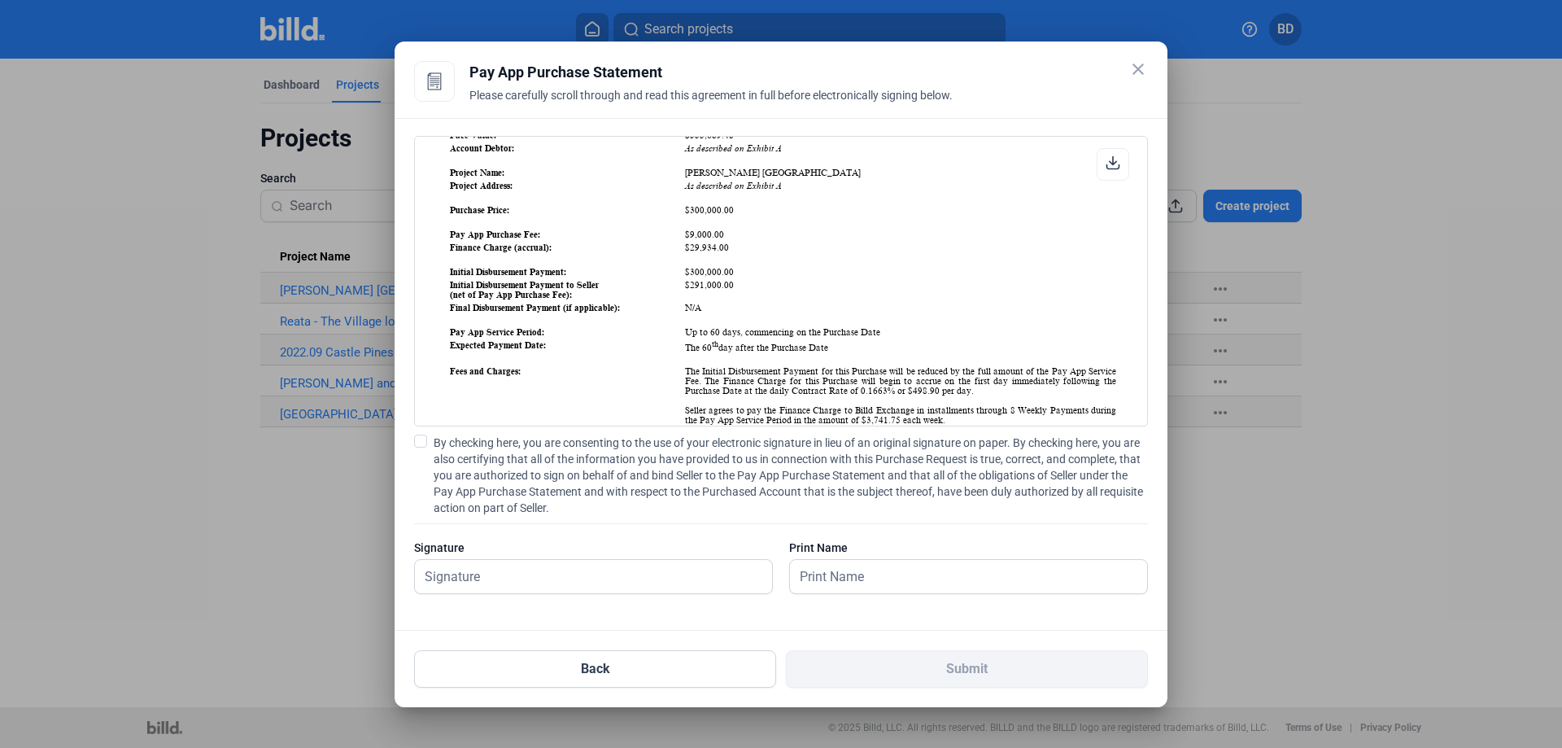
drag, startPoint x: 901, startPoint y: 391, endPoint x: 925, endPoint y: 390, distance: 24.5
click at [925, 390] on td "The Initial Disbursement Payment for this Purchase will be reduced by the full …" at bounding box center [900, 473] width 433 height 216
drag, startPoint x: 848, startPoint y: 391, endPoint x: 989, endPoint y: 389, distance: 141.6
click at [974, 391] on td "The Initial Disbursement Payment for this Purchase will be reduced by the full …" at bounding box center [900, 473] width 433 height 216
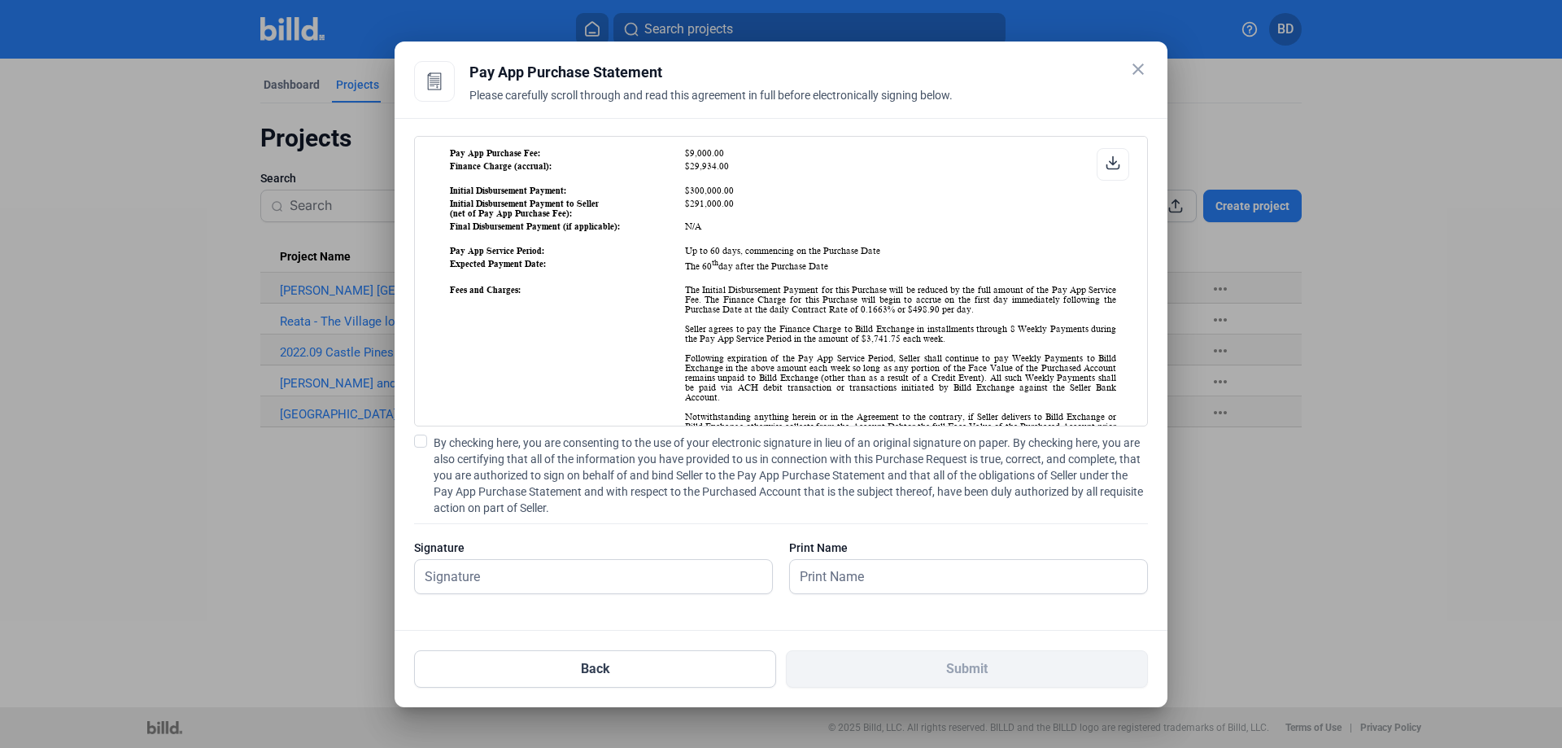
drag, startPoint x: 854, startPoint y: 338, endPoint x: 950, endPoint y: 338, distance: 96.8
click at [950, 338] on td "The Initial Disbursement Payment for this Purchase will be reduced by the full …" at bounding box center [900, 392] width 433 height 216
click at [1108, 160] on icon at bounding box center [1113, 162] width 15 height 15
click at [1114, 159] on icon at bounding box center [1113, 162] width 15 height 15
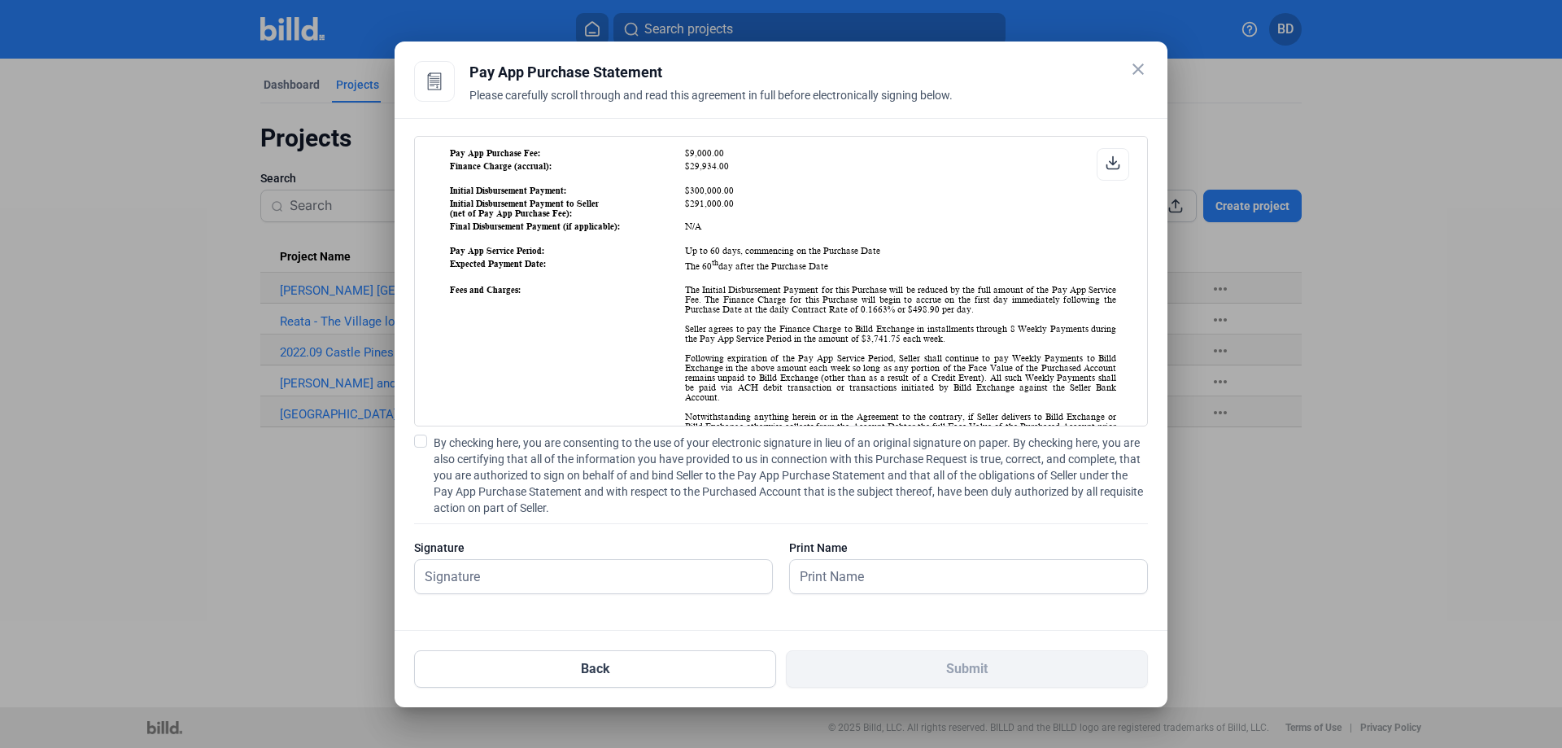
click at [223, 723] on div at bounding box center [781, 374] width 1562 height 748
click at [676, 677] on button "Back" at bounding box center [595, 668] width 362 height 37
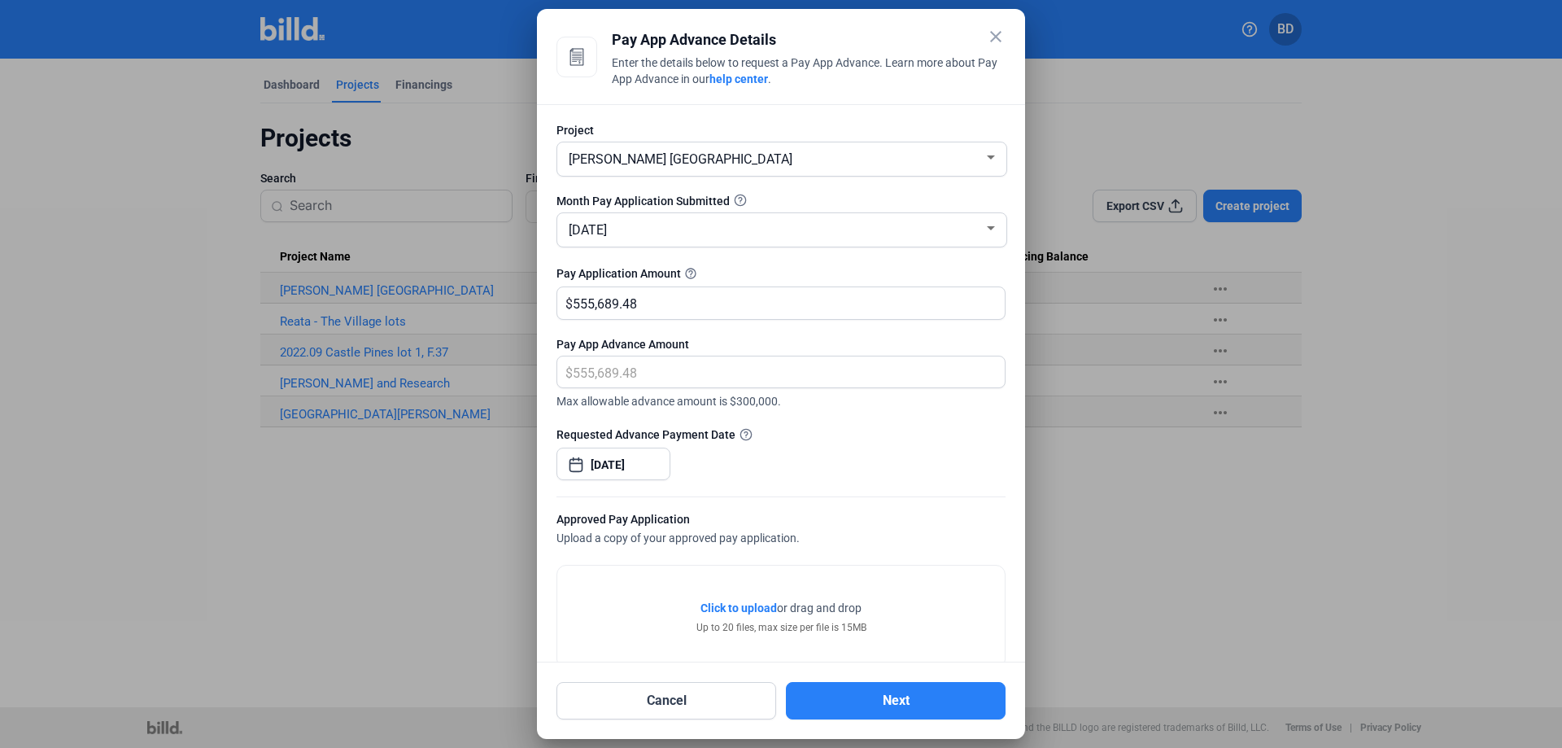
click at [998, 31] on mat-icon "close" at bounding box center [996, 37] width 20 height 20
